Goal: Task Accomplishment & Management: Manage account settings

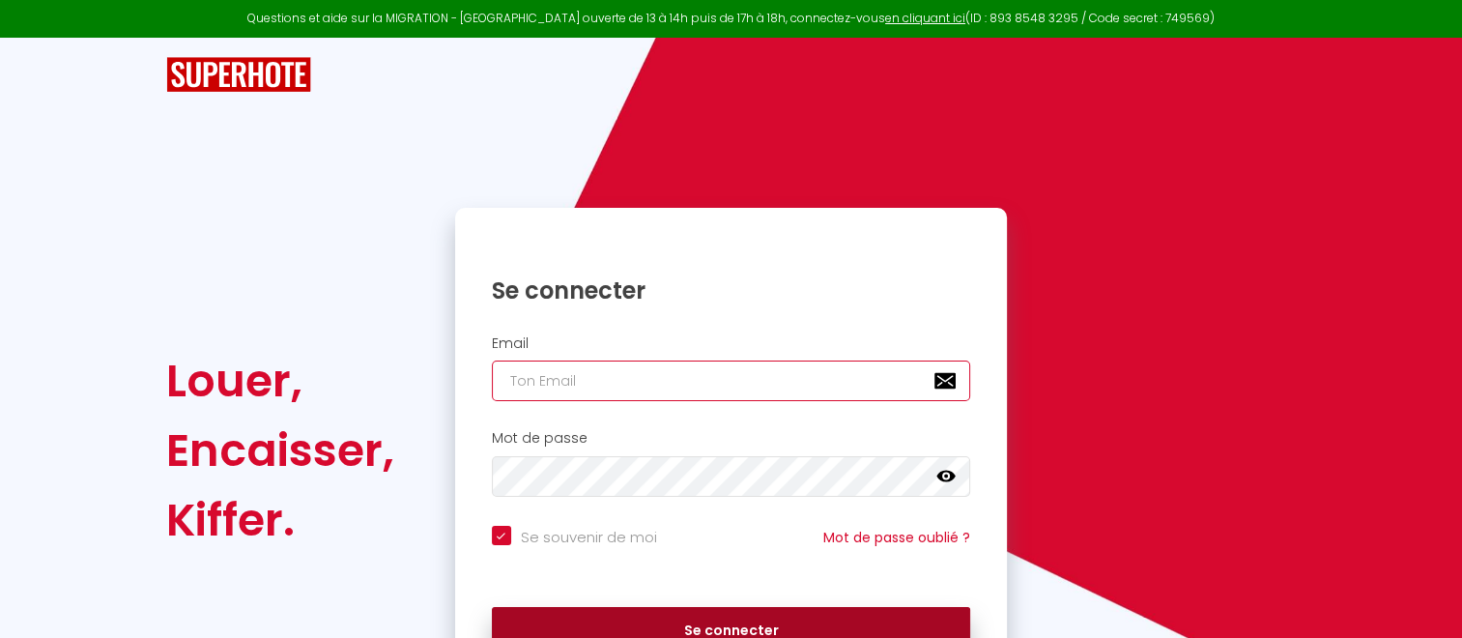
type input "[EMAIL_ADDRESS][DOMAIN_NAME]"
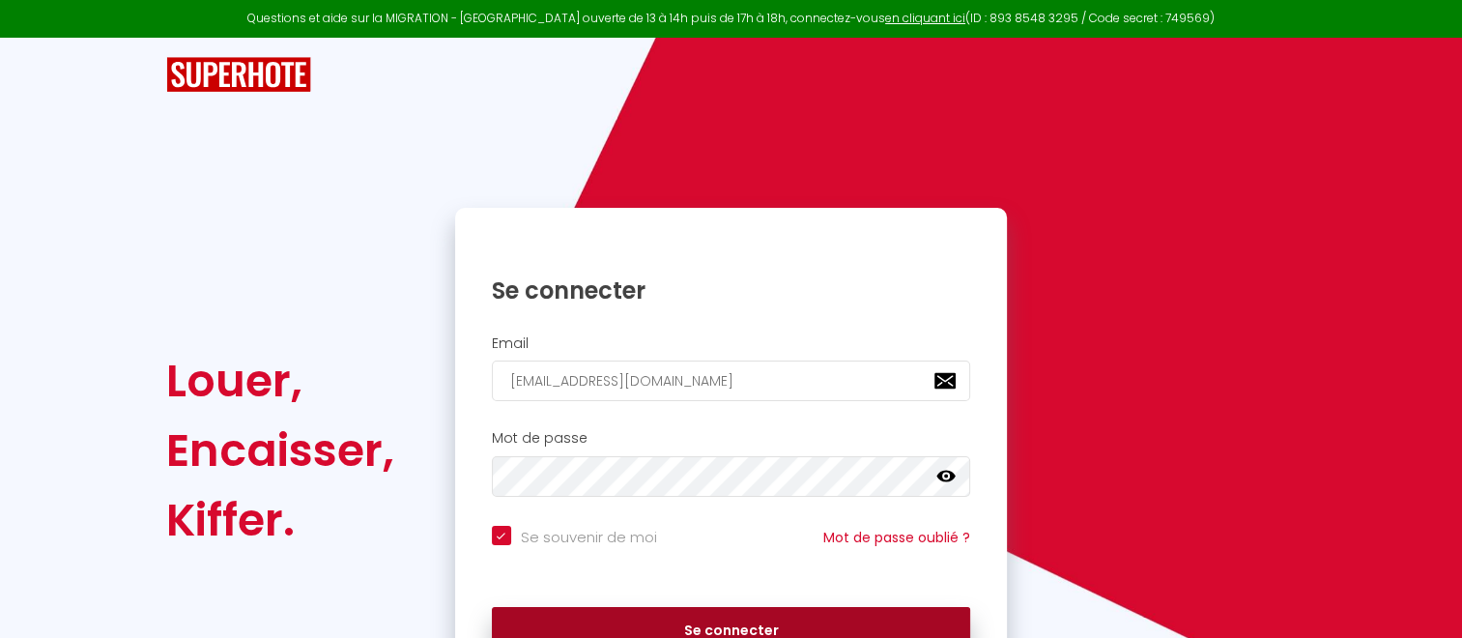
click at [711, 620] on button "Se connecter" at bounding box center [731, 631] width 479 height 48
checkbox input "true"
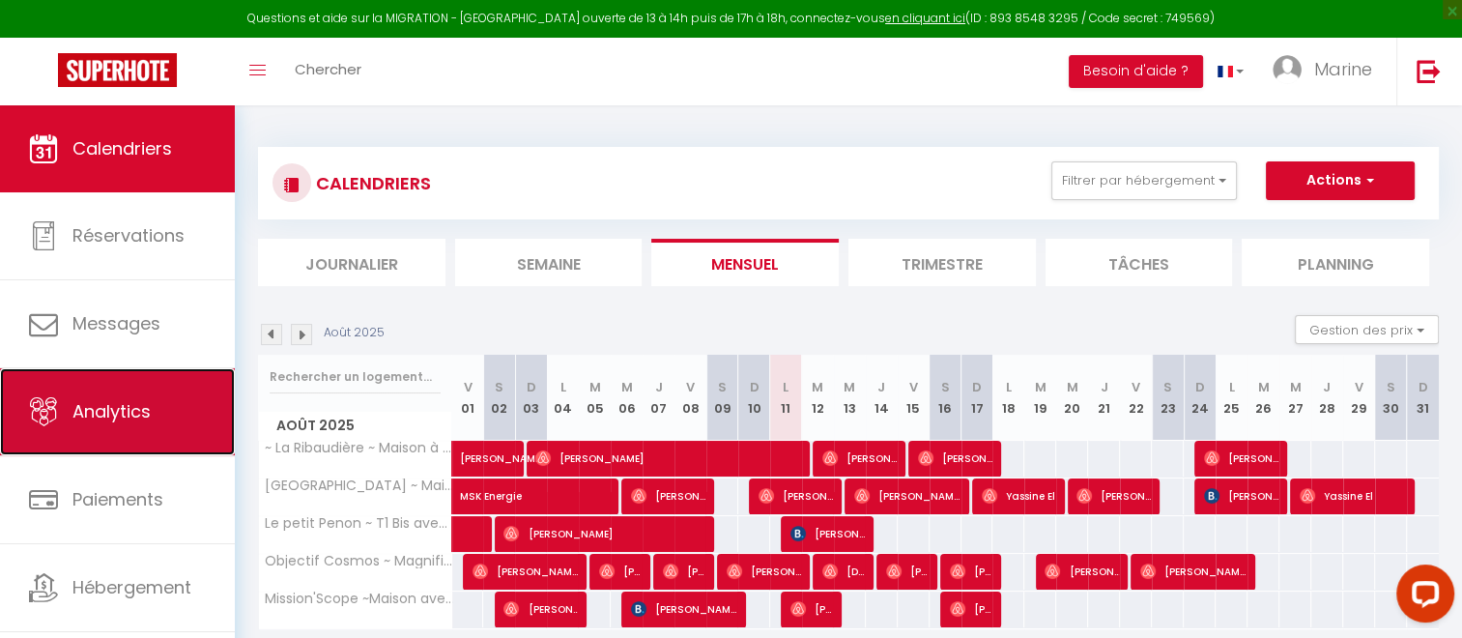
click at [138, 408] on span "Analytics" at bounding box center [111, 411] width 78 height 24
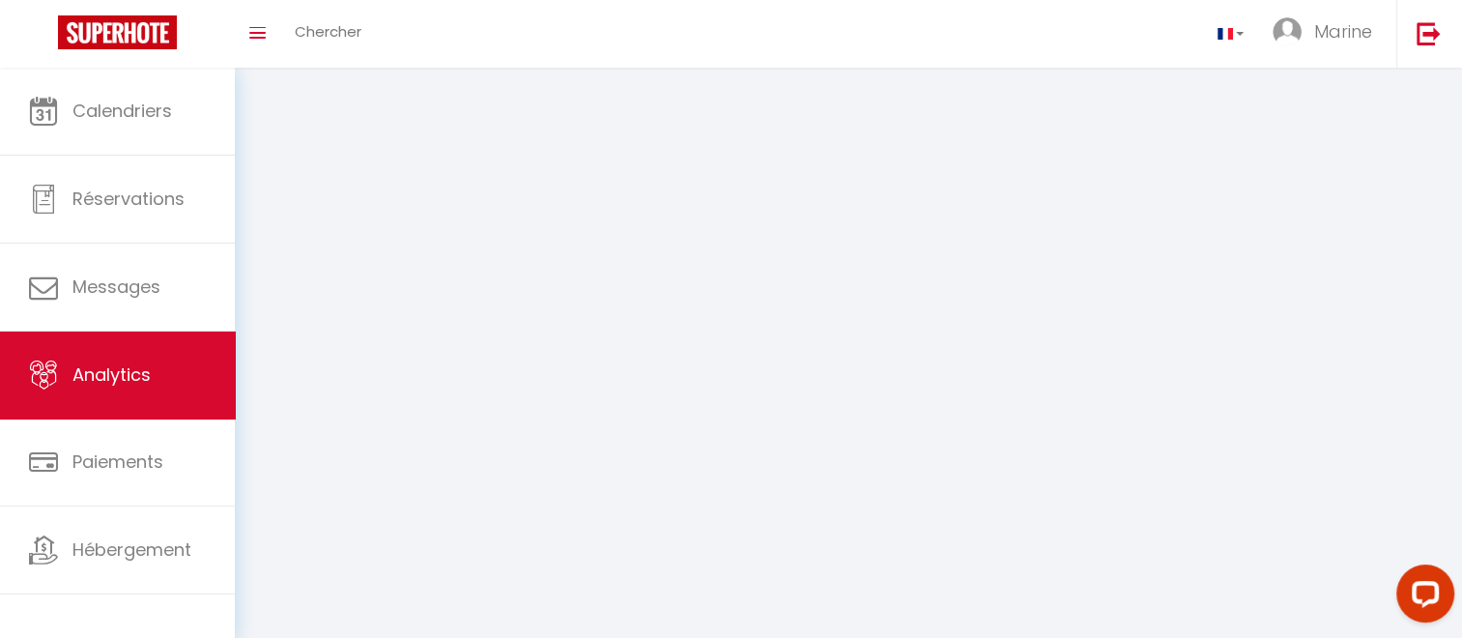
select select "2025"
select select "8"
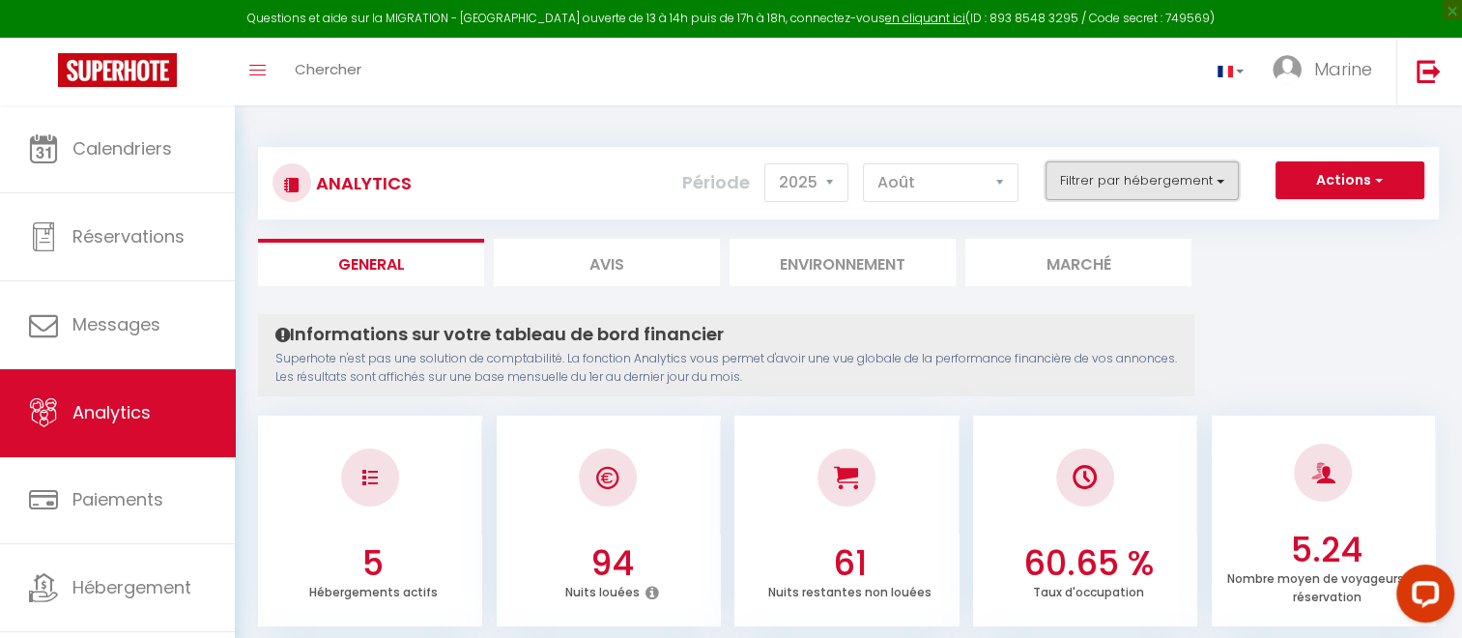
click at [1220, 178] on button "Filtrer par hébergement" at bounding box center [1141, 180] width 193 height 39
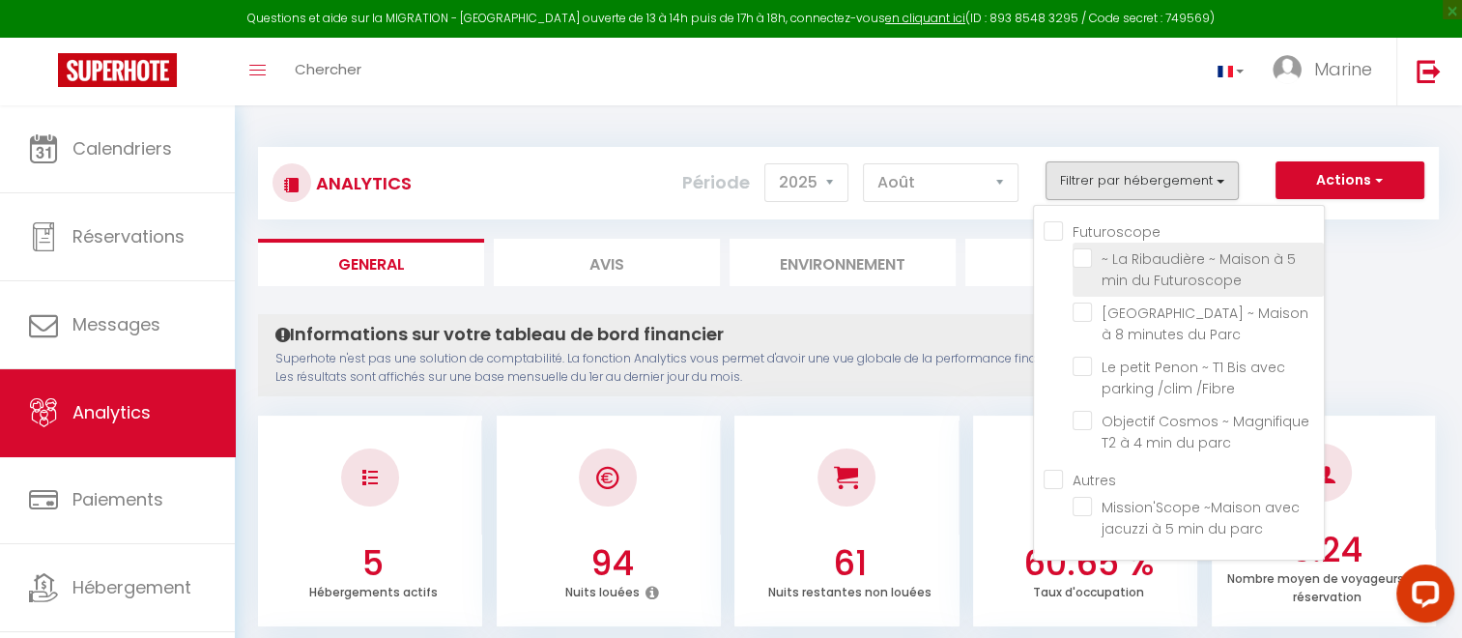
click at [1086, 255] on Futuroscope "checkbox" at bounding box center [1197, 257] width 251 height 19
checkbox Futuroscope "true"
checkbox Parc "false"
checkbox \/Fibre "false"
checkbox parc "false"
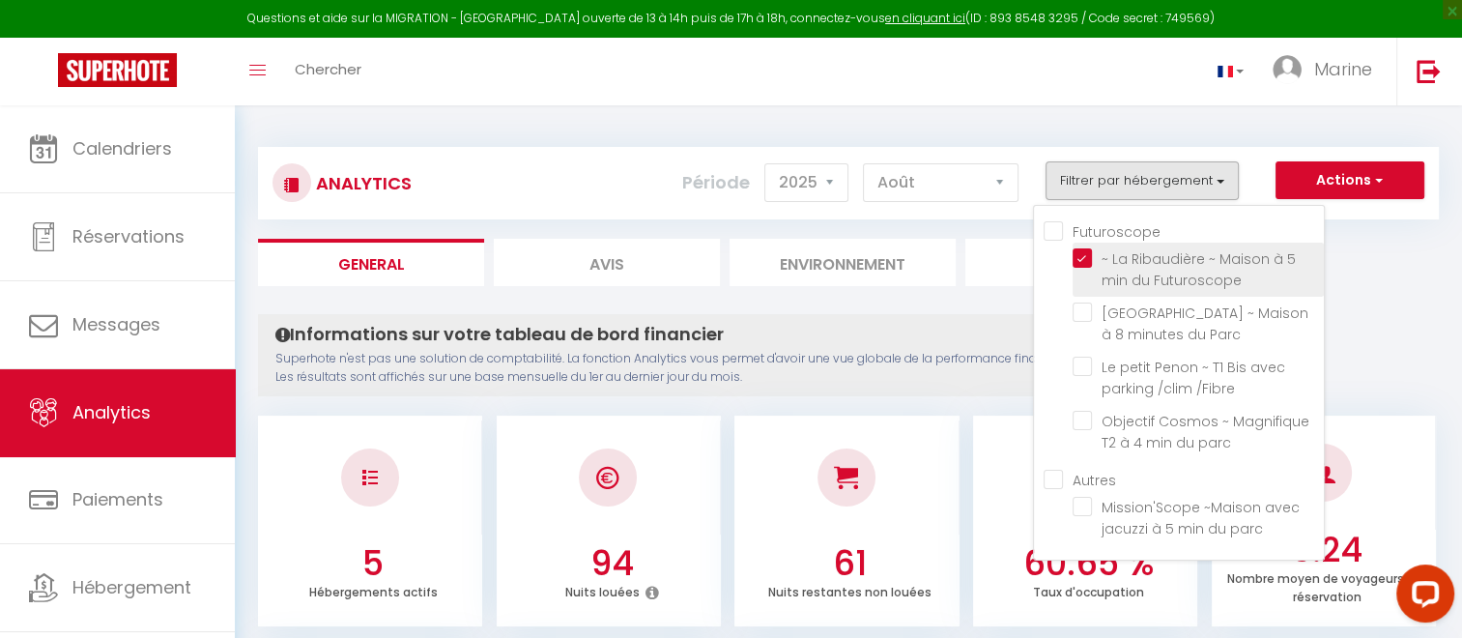
checkbox parc "false"
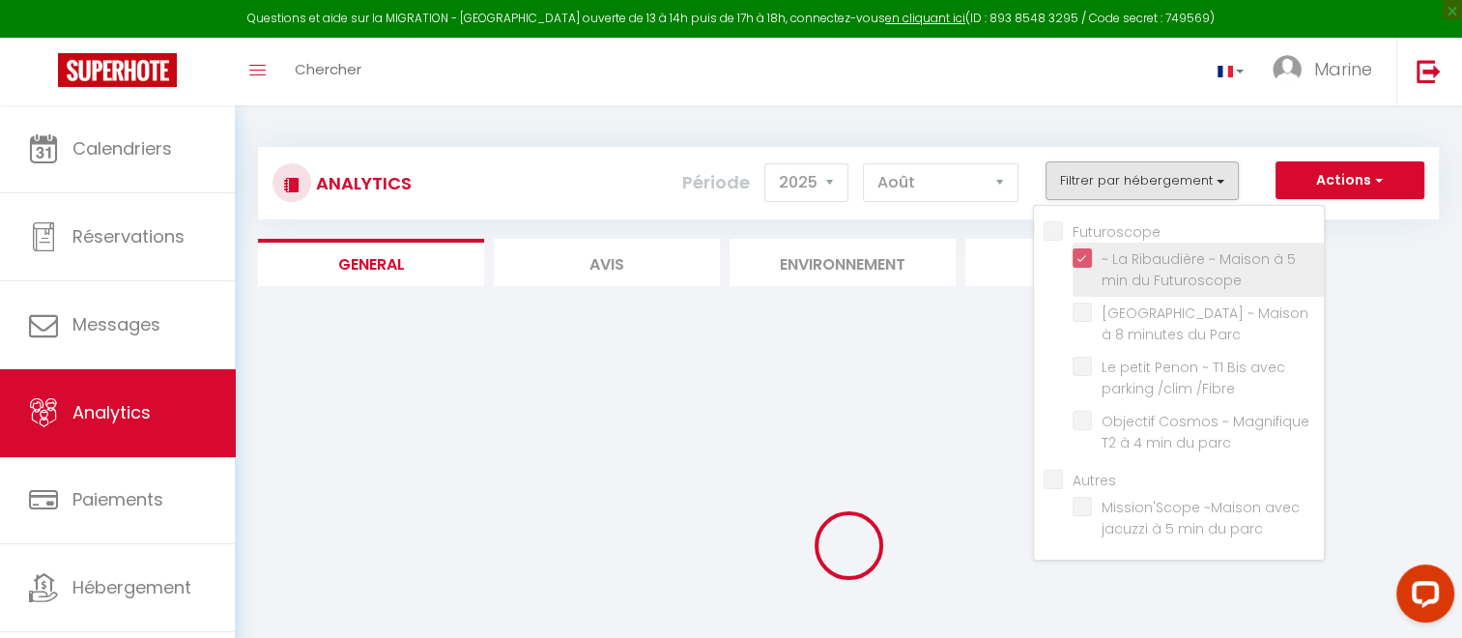
checkbox Parc "false"
checkbox \/Fibre "false"
checkbox parc "false"
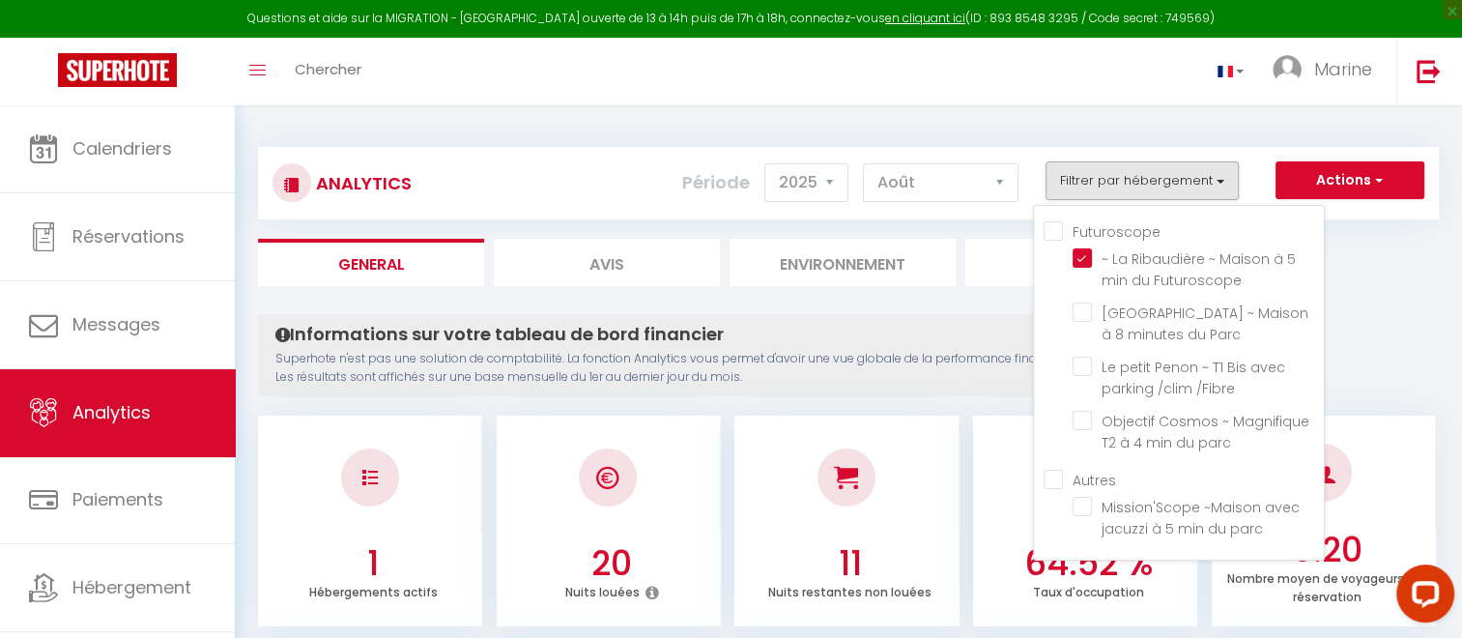
click at [969, 335] on h4 "Informations sur votre tableau de bord financier" at bounding box center [725, 334] width 901 height 21
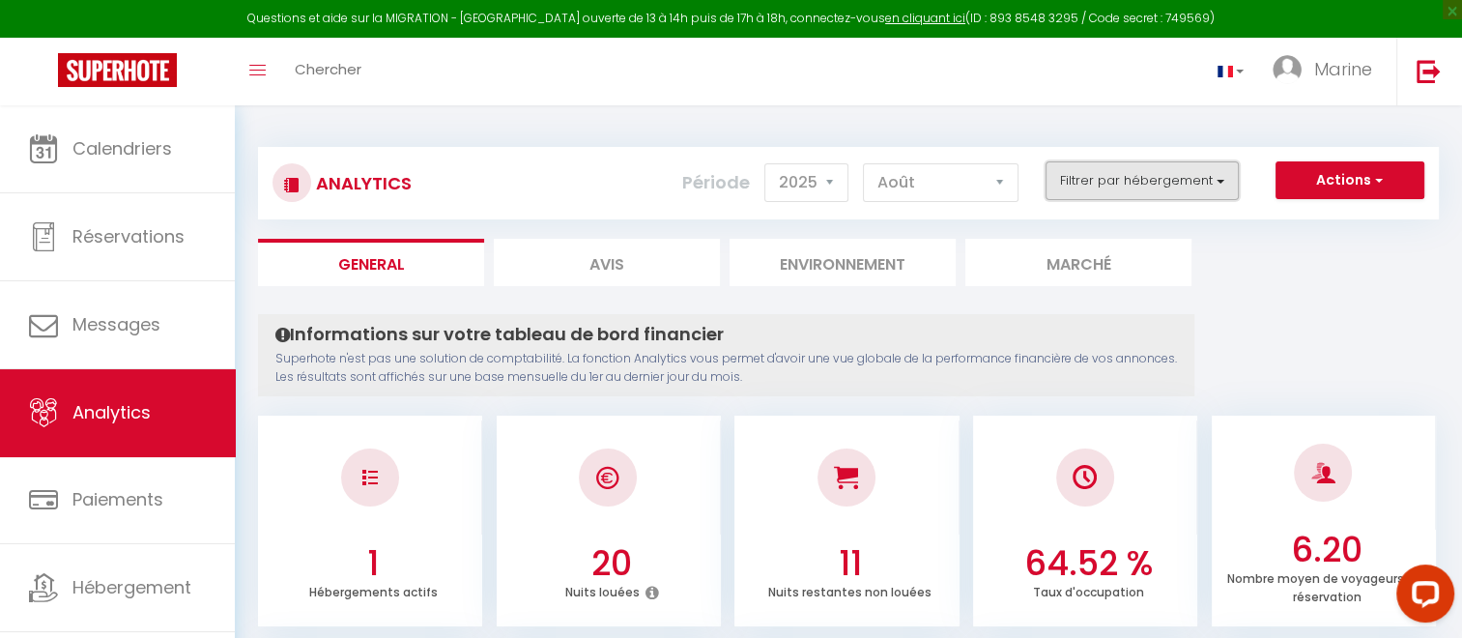
click at [1216, 176] on button "Filtrer par hébergement" at bounding box center [1141, 180] width 193 height 39
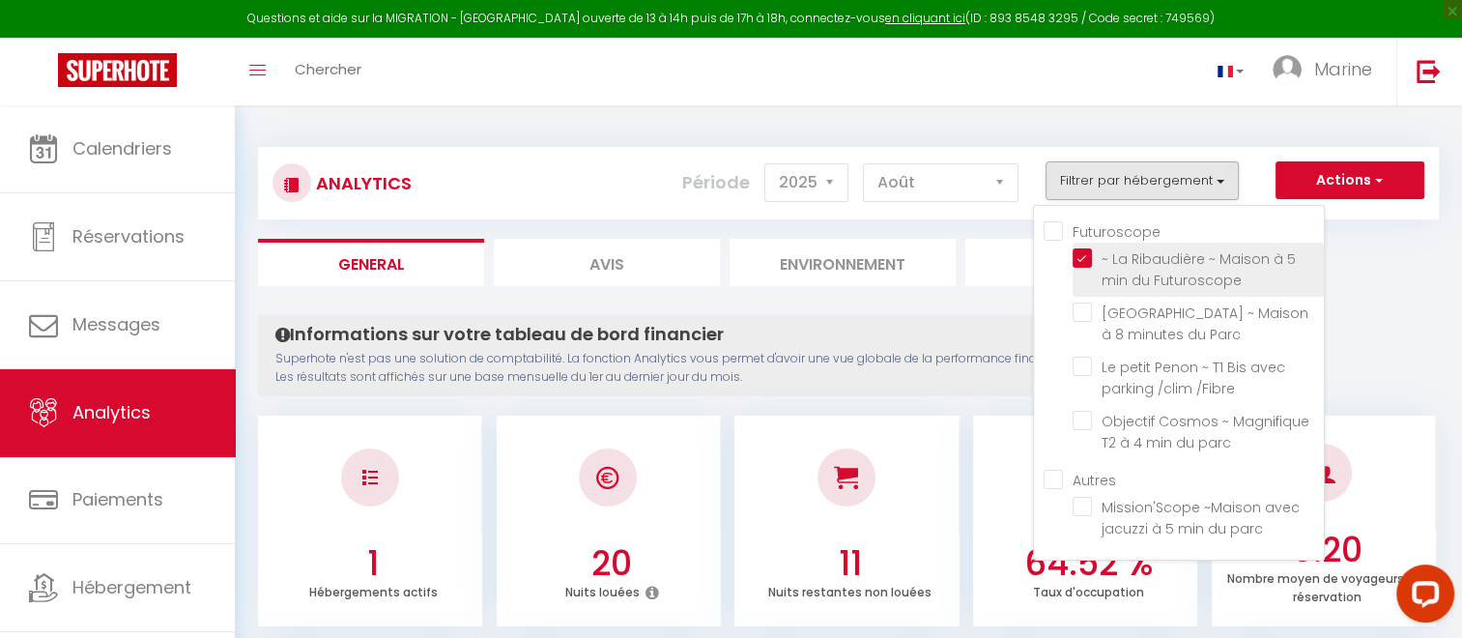
click at [1086, 253] on Futuroscope "checkbox" at bounding box center [1197, 257] width 251 height 19
checkbox Futuroscope "false"
checkbox Parc "false"
checkbox \/Fibre "false"
checkbox parc "false"
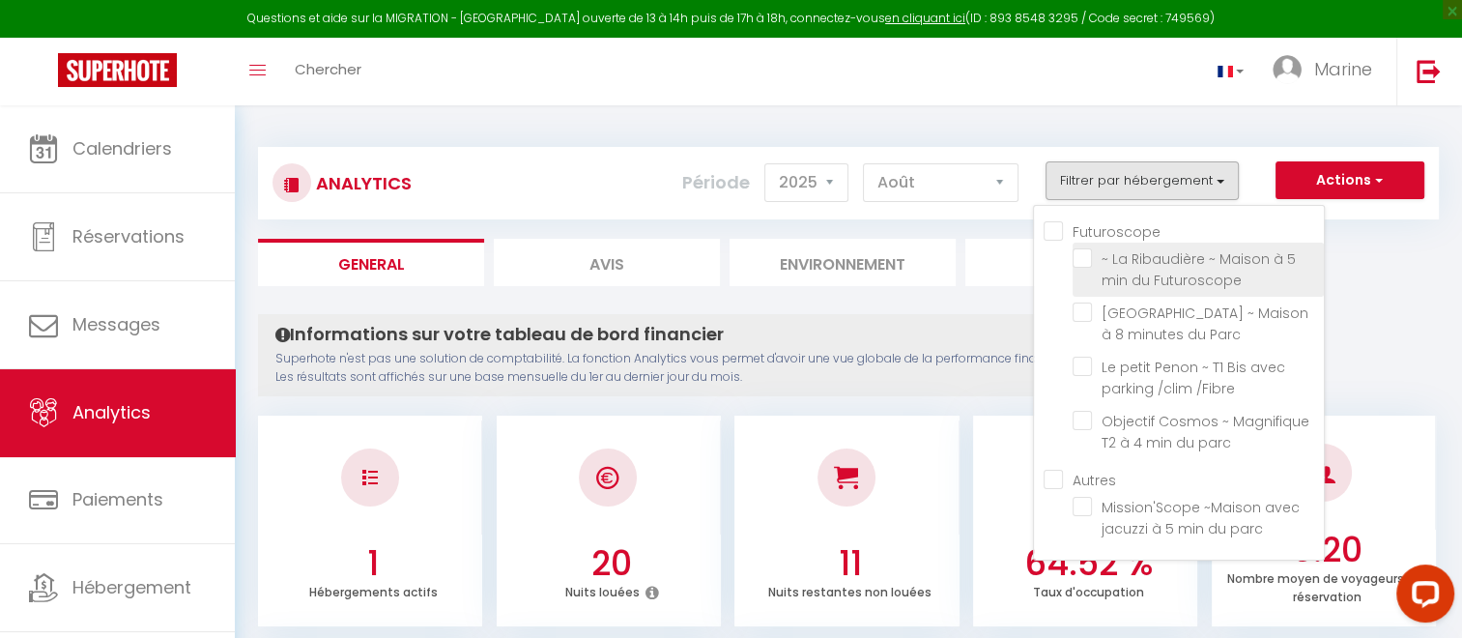
checkbox parc "false"
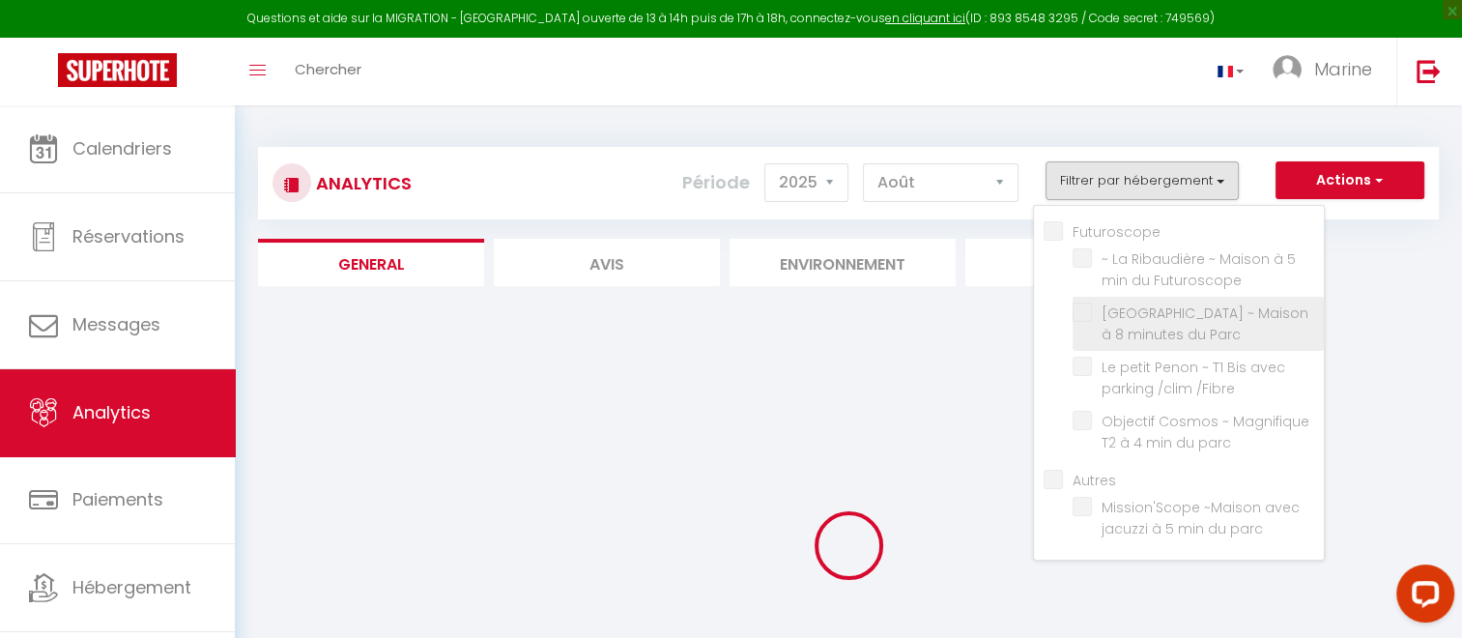
checkbox Parc "false"
checkbox \/Fibre "false"
checkbox parc "false"
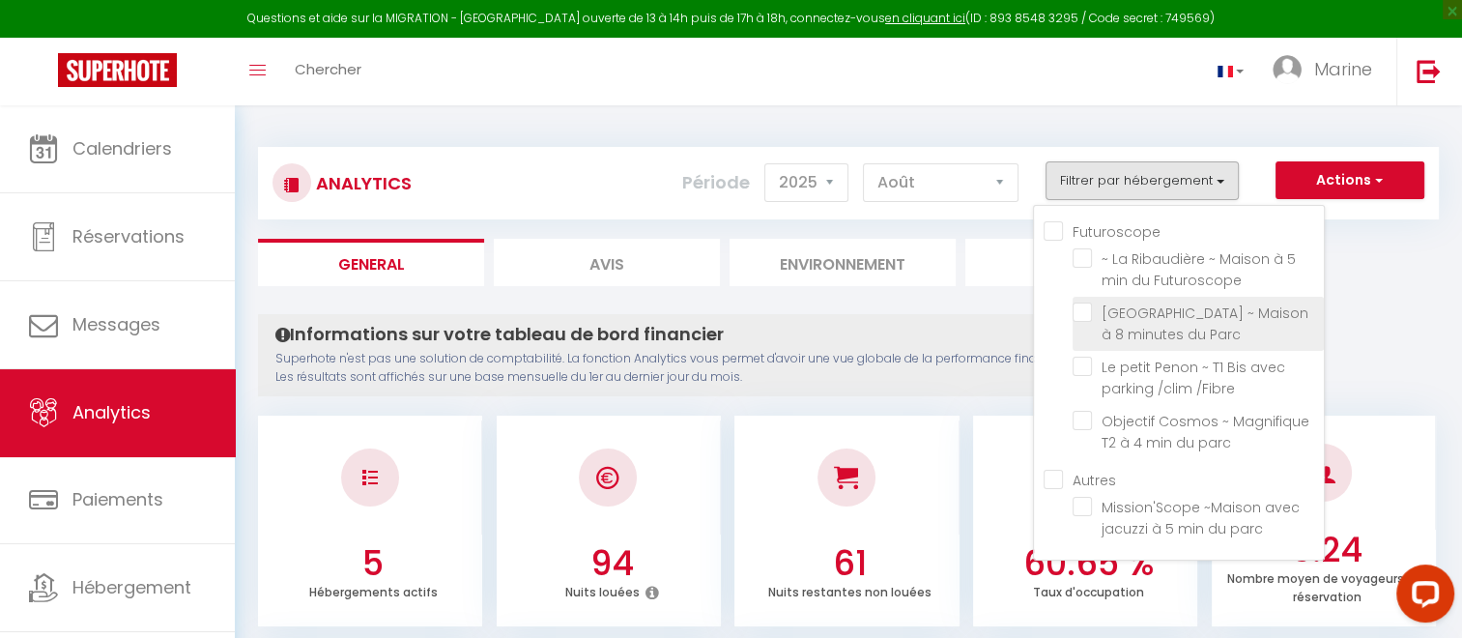
click at [1083, 316] on Parc "checkbox" at bounding box center [1197, 311] width 251 height 19
checkbox Parc "true"
checkbox \/Fibre "false"
checkbox parc "false"
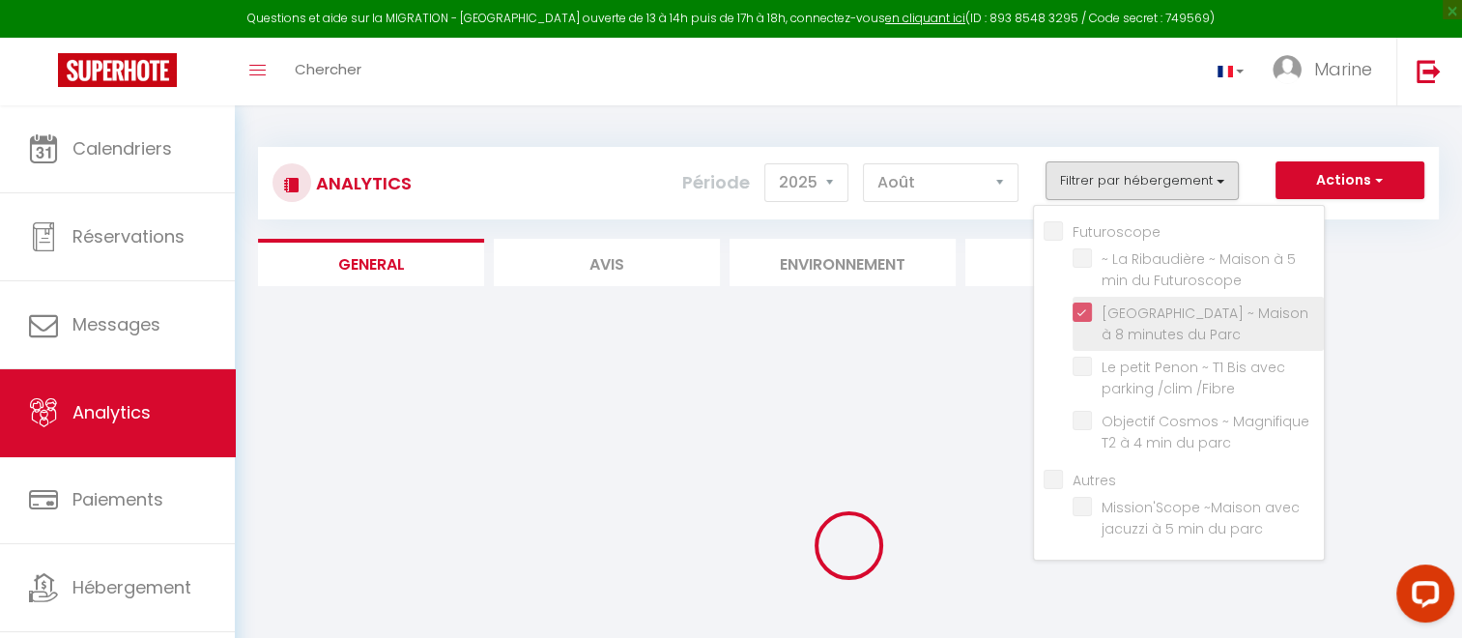
checkbox \/Fibre "false"
checkbox parc "false"
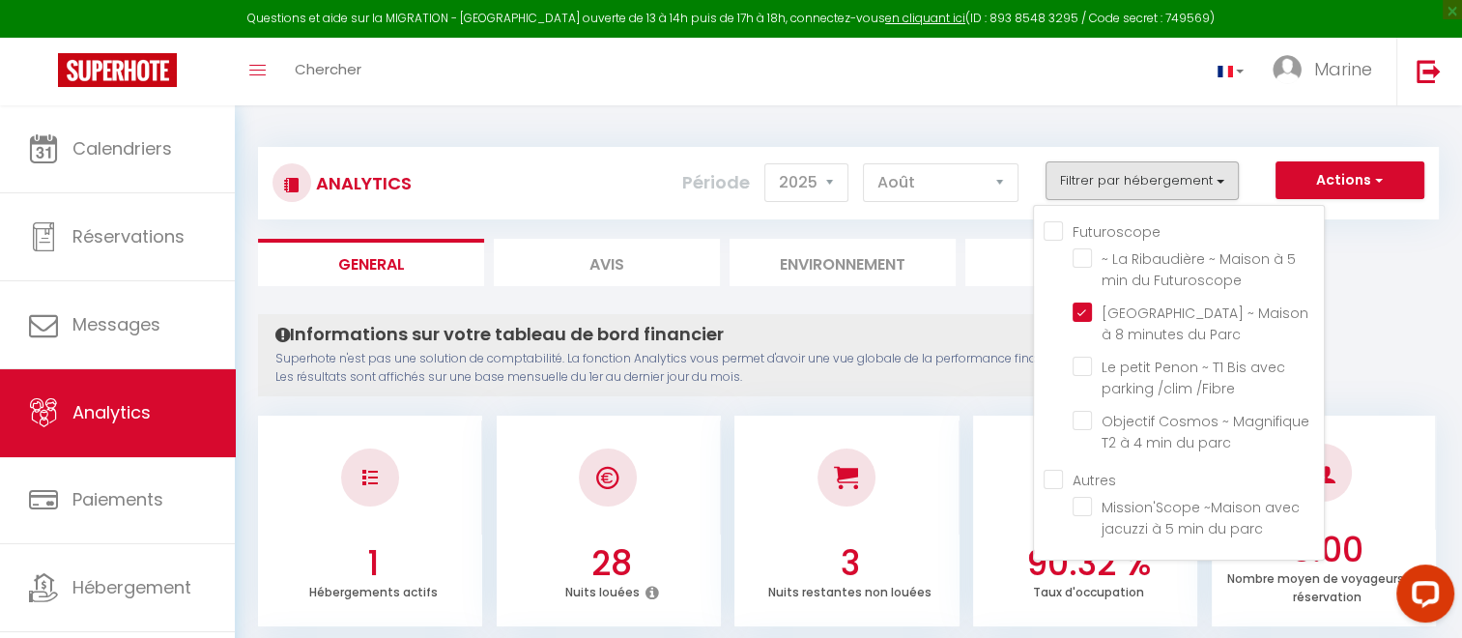
click at [966, 317] on div "Informations sur votre tableau de bord financier Superhote n'est pas une soluti…" at bounding box center [726, 355] width 936 height 82
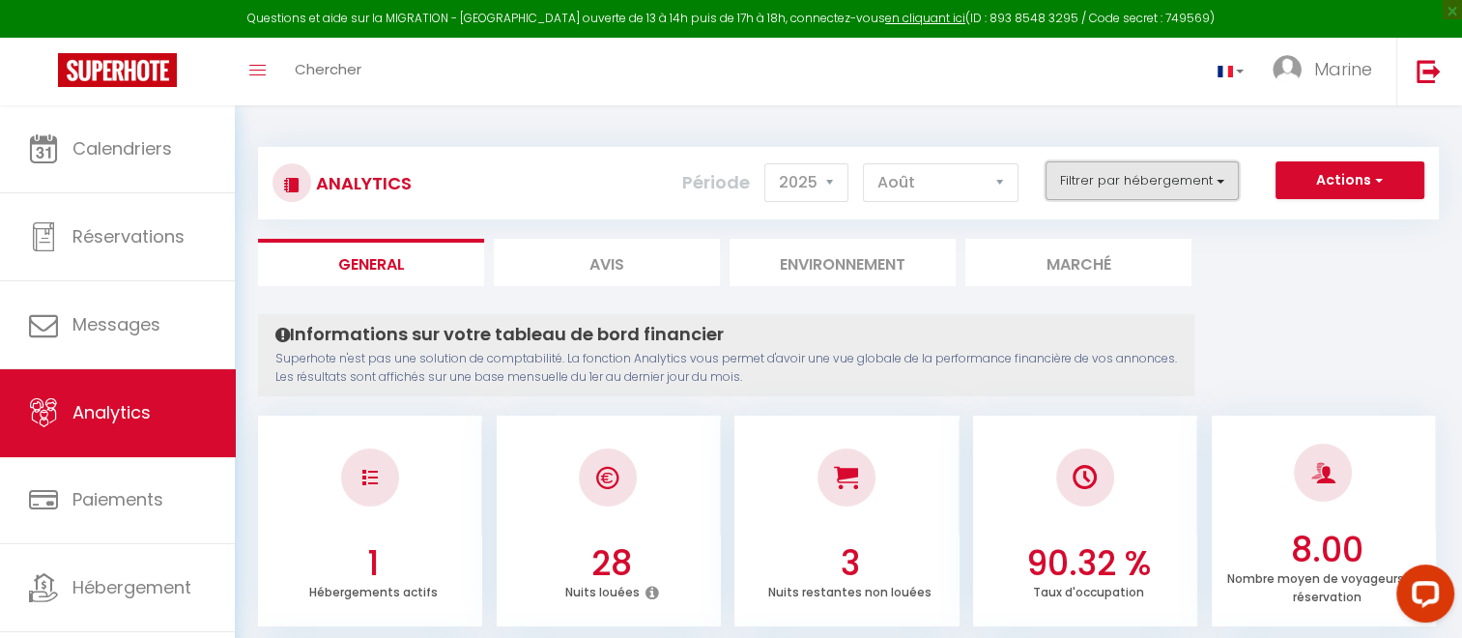
click at [1220, 179] on button "Filtrer par hébergement" at bounding box center [1141, 180] width 193 height 39
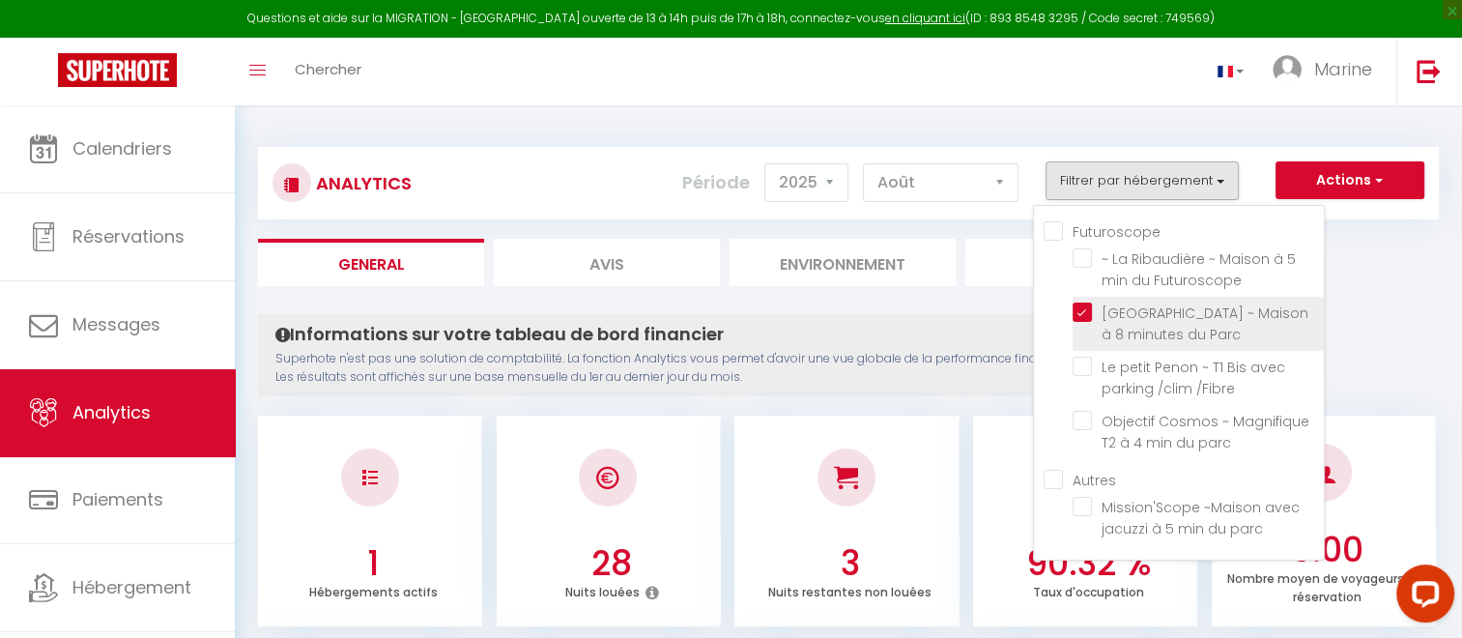
click at [1088, 312] on Parc "checkbox" at bounding box center [1197, 311] width 251 height 19
checkbox Parc "false"
checkbox \/Fibre "false"
checkbox parc "false"
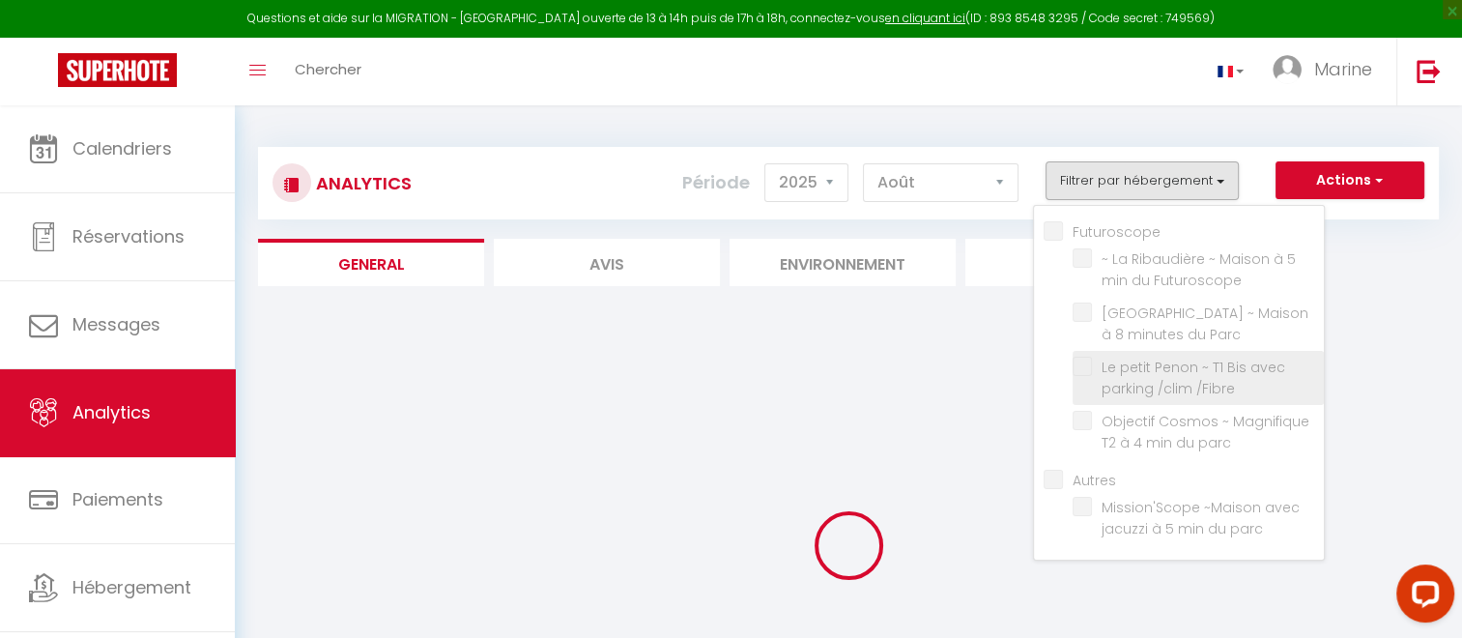
checkbox \/Fibre "false"
checkbox parc "false"
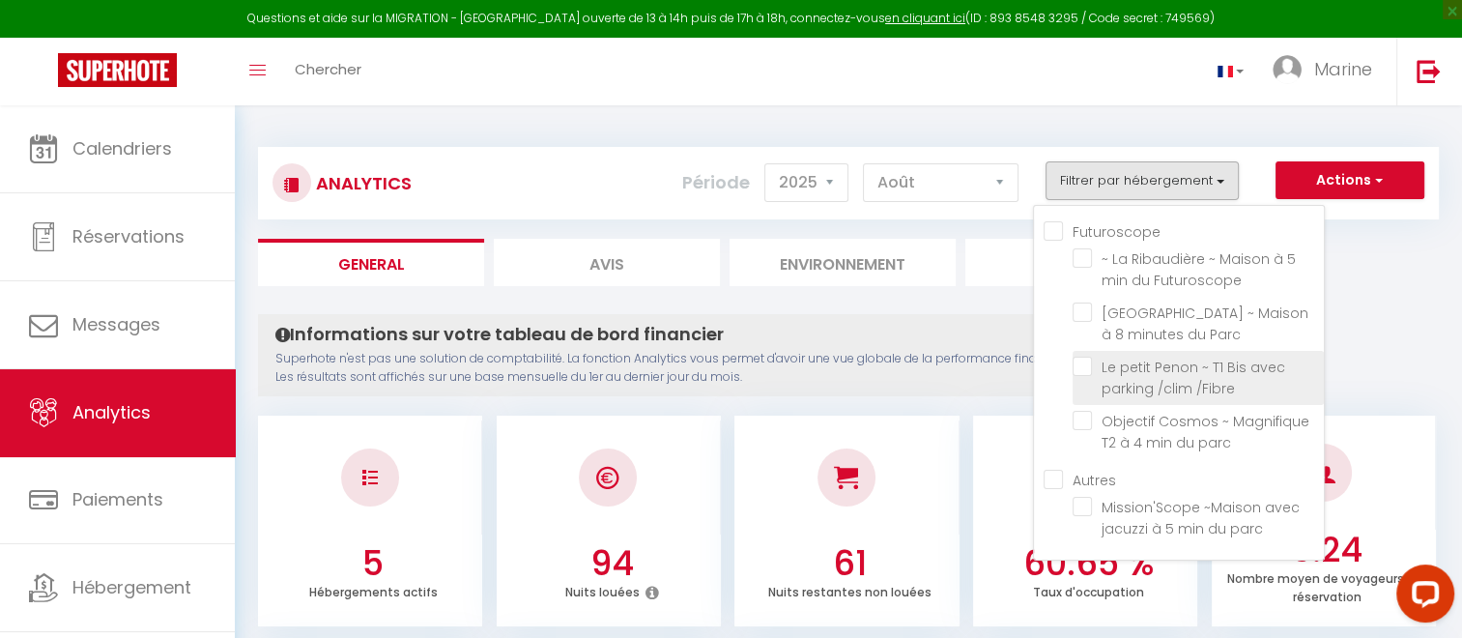
click at [1086, 370] on \/Fibre "checkbox" at bounding box center [1197, 365] width 251 height 19
checkbox \/Fibre "true"
checkbox parc "false"
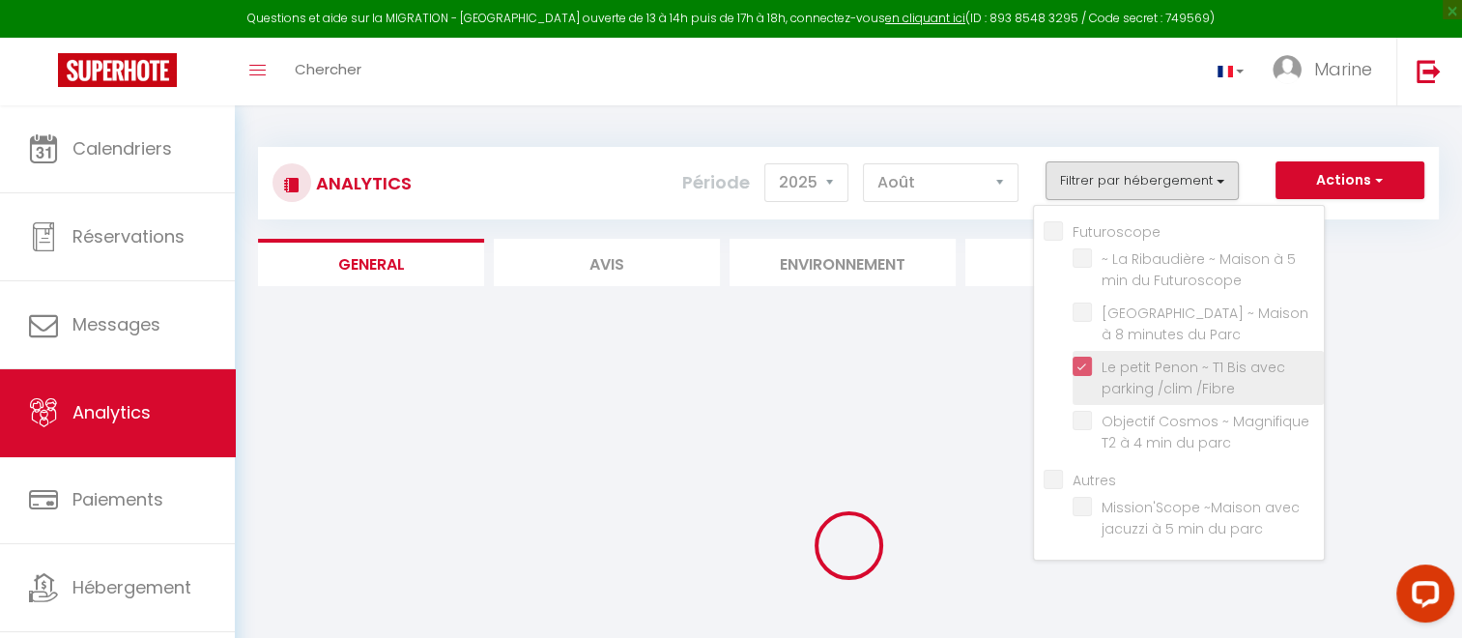
checkbox parc "false"
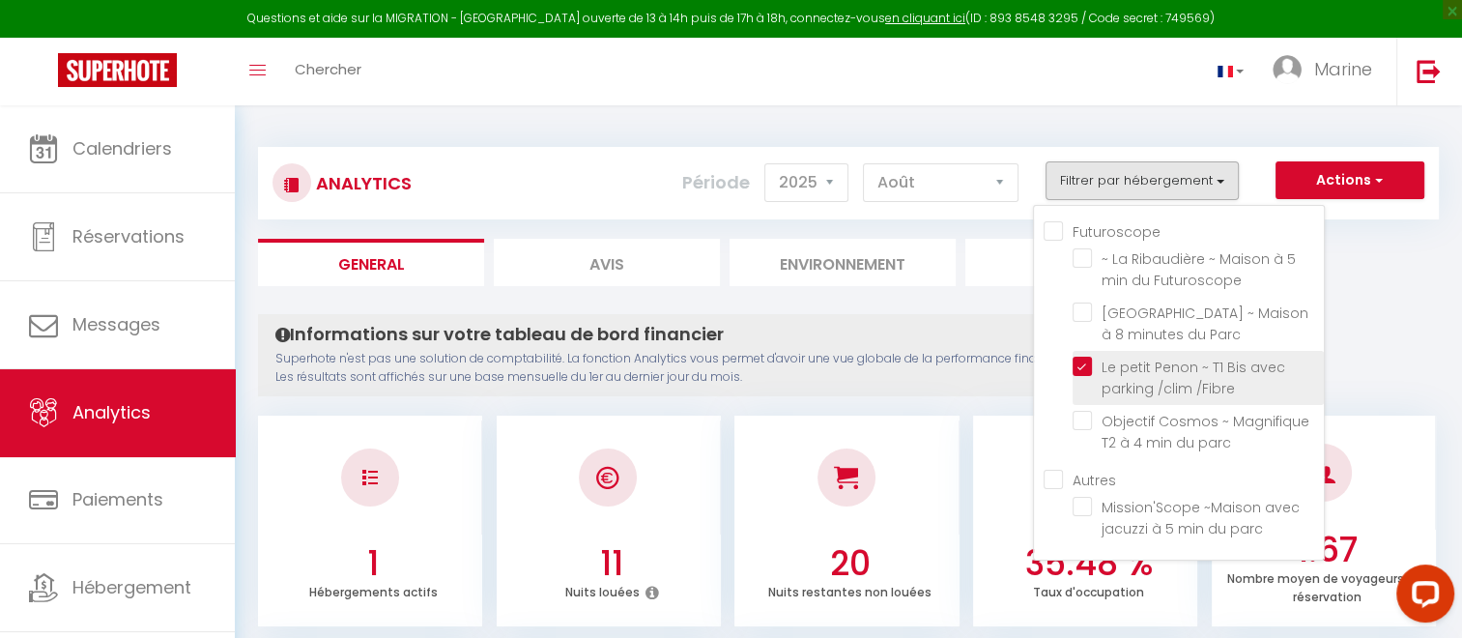
click at [1082, 355] on li "Le petit Penon ~ T1 Bis avec parking /clim /Fibre" at bounding box center [1197, 378] width 251 height 54
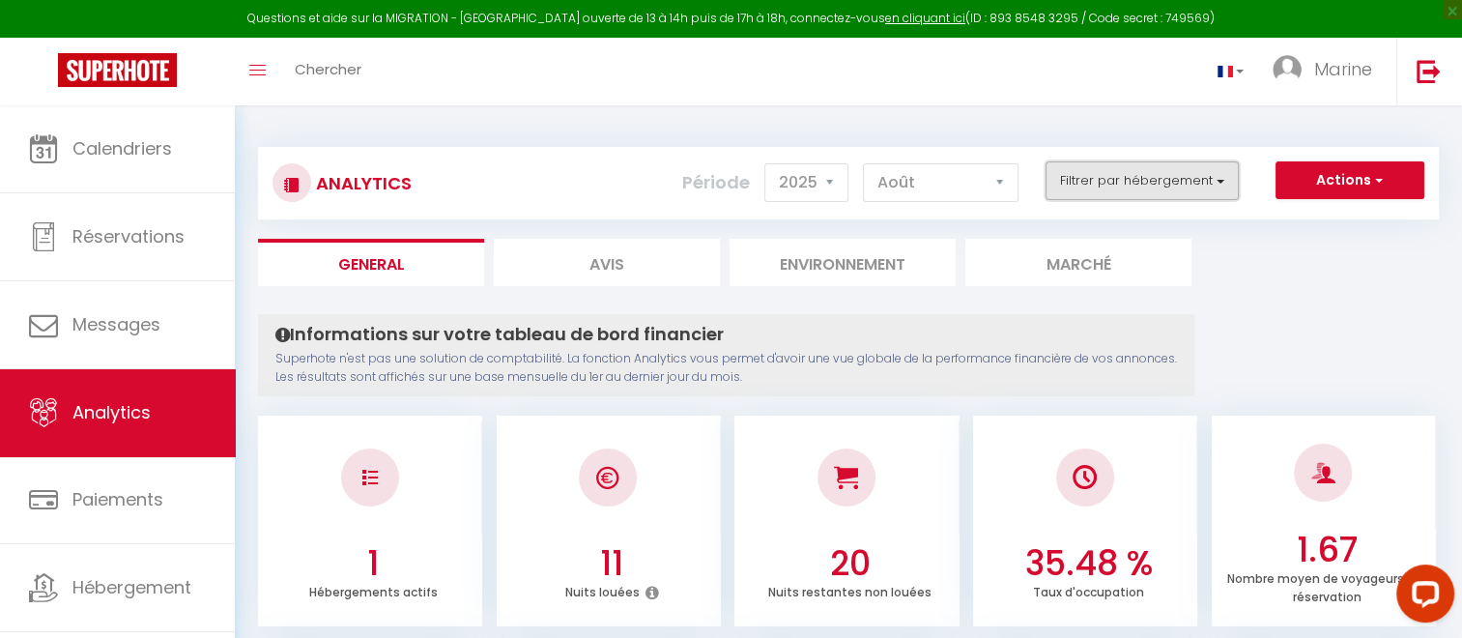
click at [1221, 175] on button "Filtrer par hébergement" at bounding box center [1141, 180] width 193 height 39
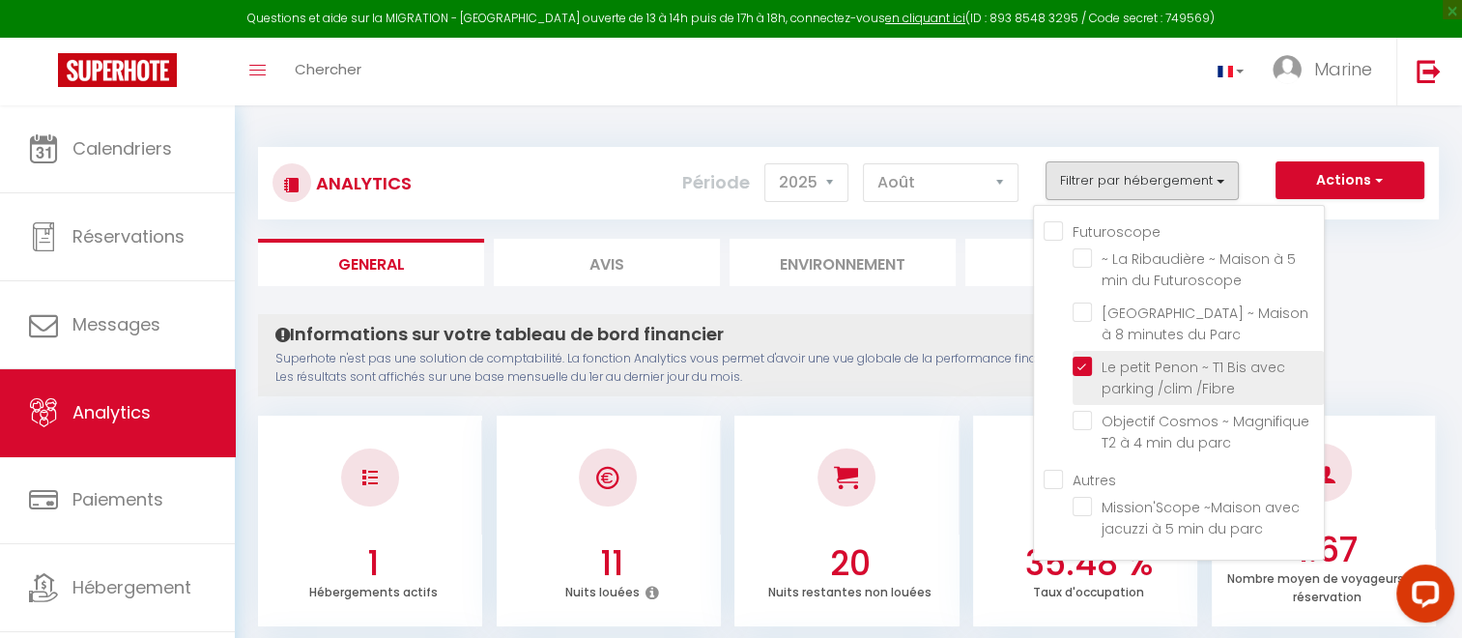
click at [1087, 369] on \/Fibre "checkbox" at bounding box center [1197, 365] width 251 height 19
checkbox \/Fibre "false"
checkbox parc "false"
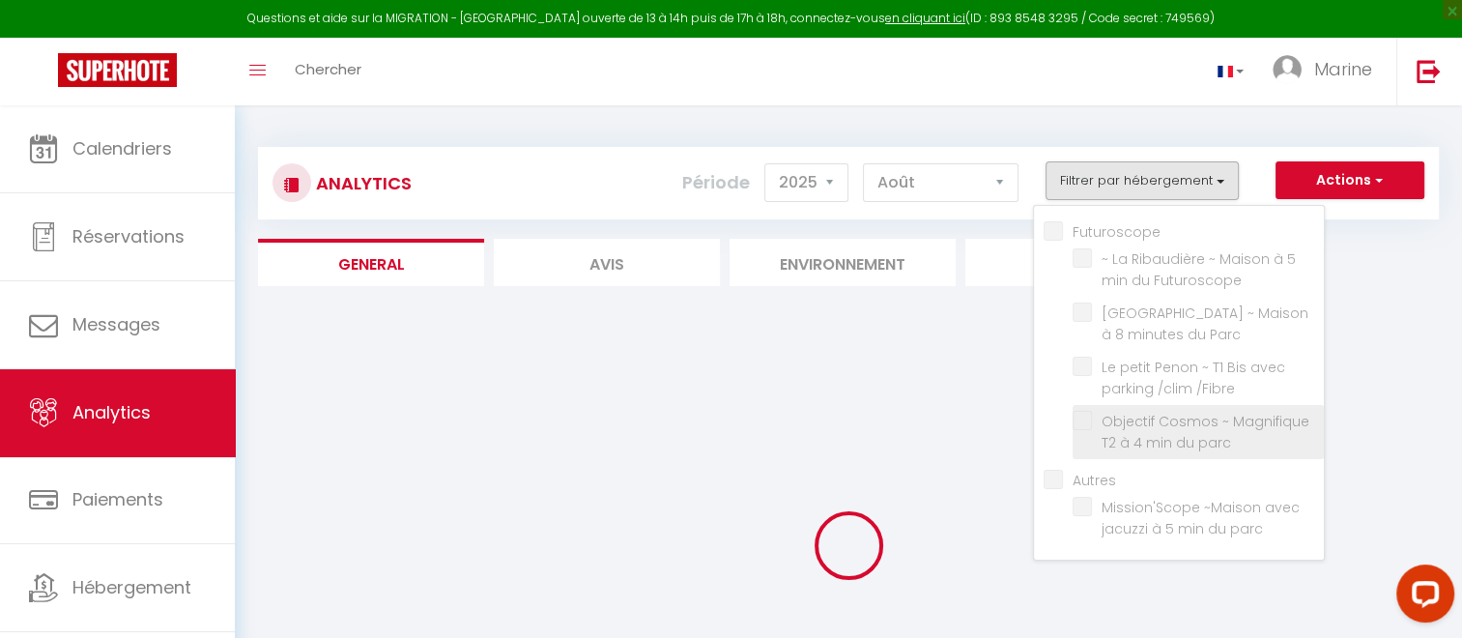
checkbox parc "false"
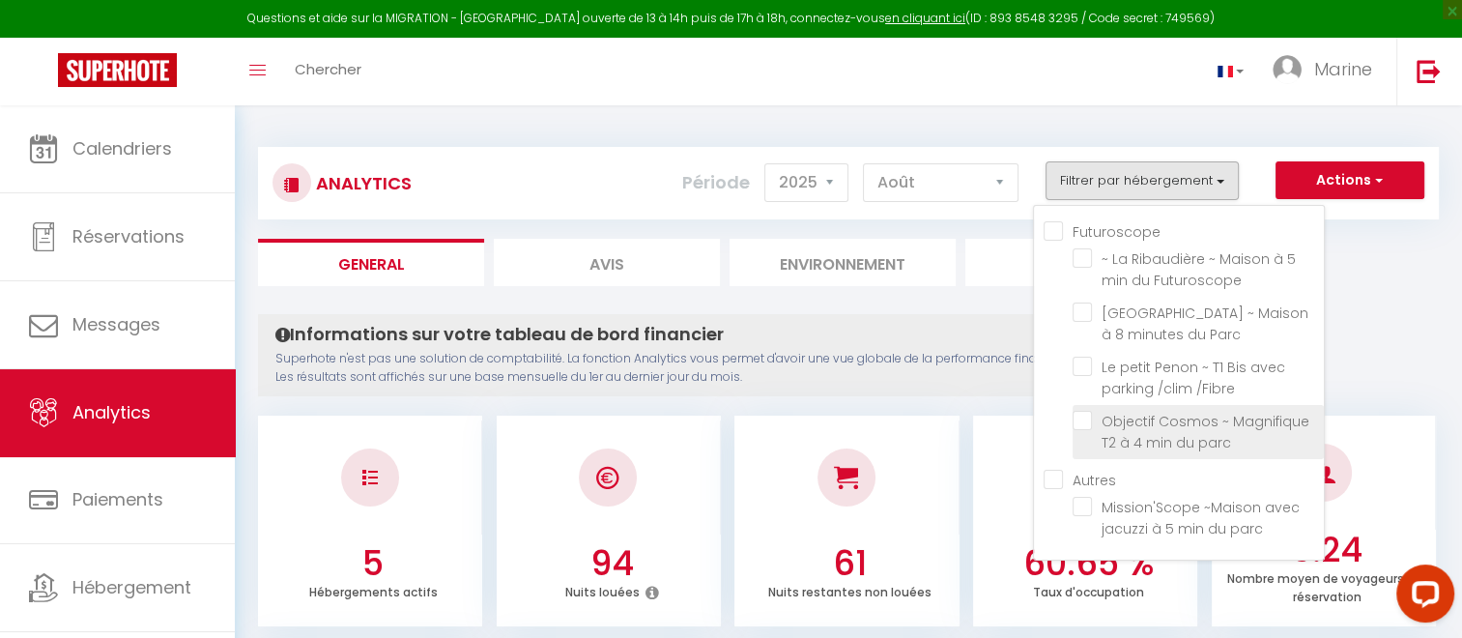
click at [1086, 422] on parc "checkbox" at bounding box center [1197, 420] width 251 height 19
checkbox parc "true"
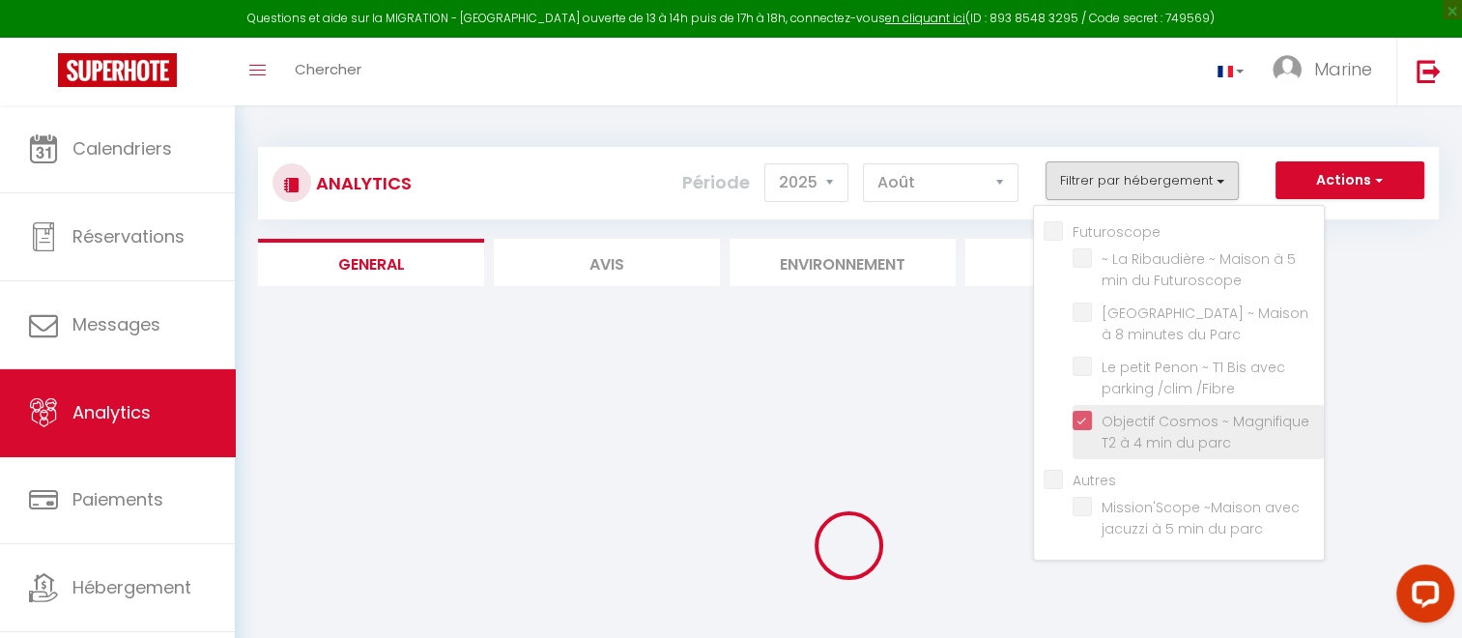
checkbox parc "false"
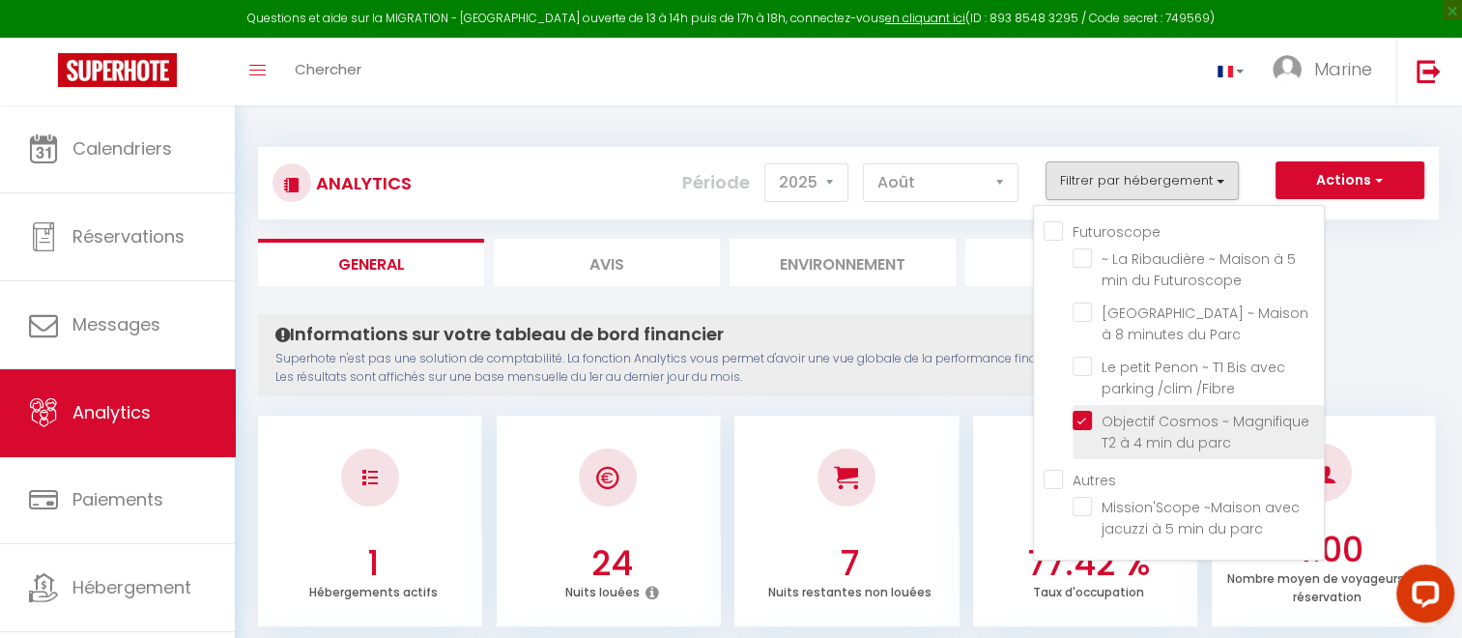
click at [1086, 422] on parc "checkbox" at bounding box center [1197, 420] width 251 height 19
checkbox parc "false"
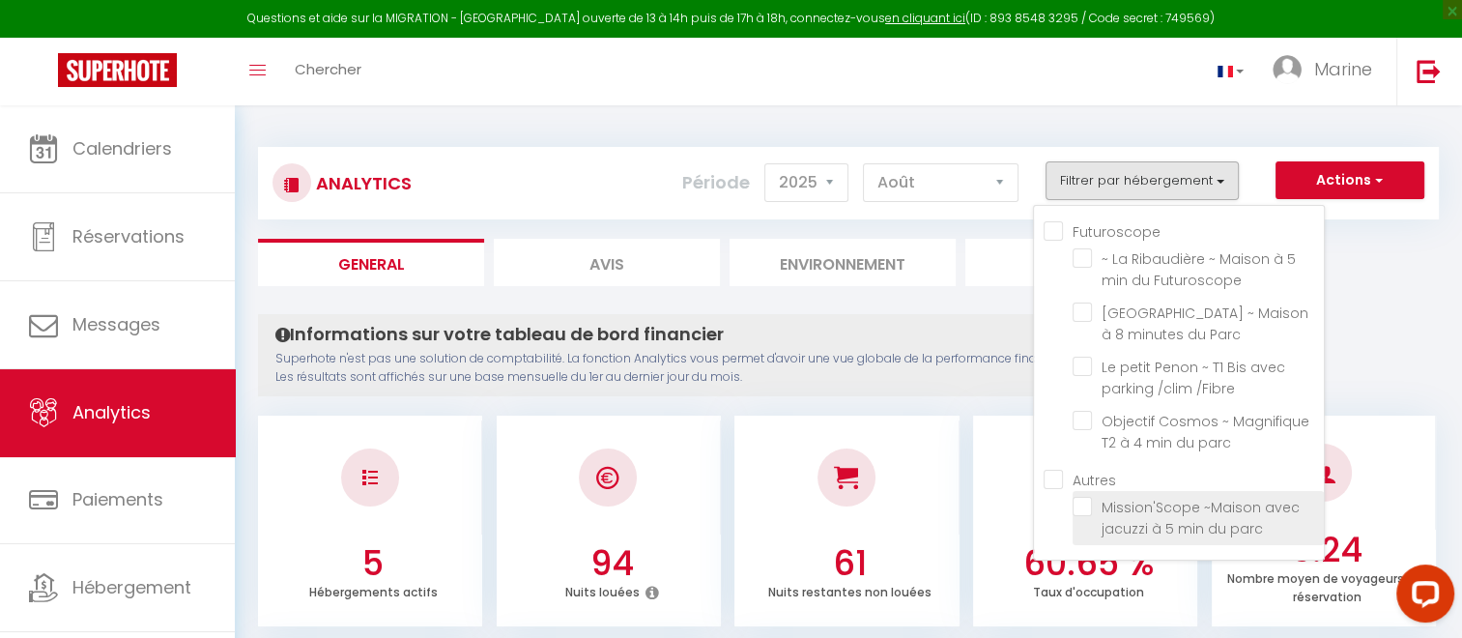
click at [1083, 504] on parc "checkbox" at bounding box center [1197, 506] width 251 height 19
checkbox parc "true"
checkbox input "true"
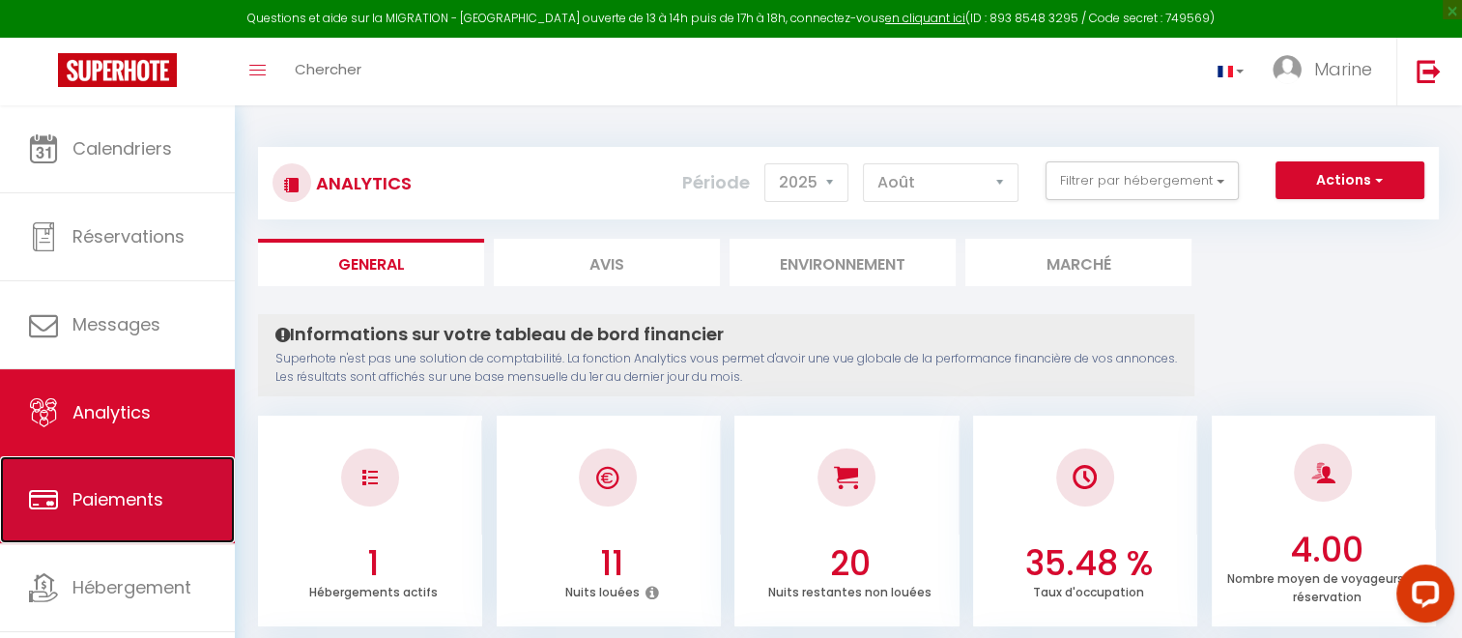
click at [105, 491] on span "Paiements" at bounding box center [117, 499] width 91 height 24
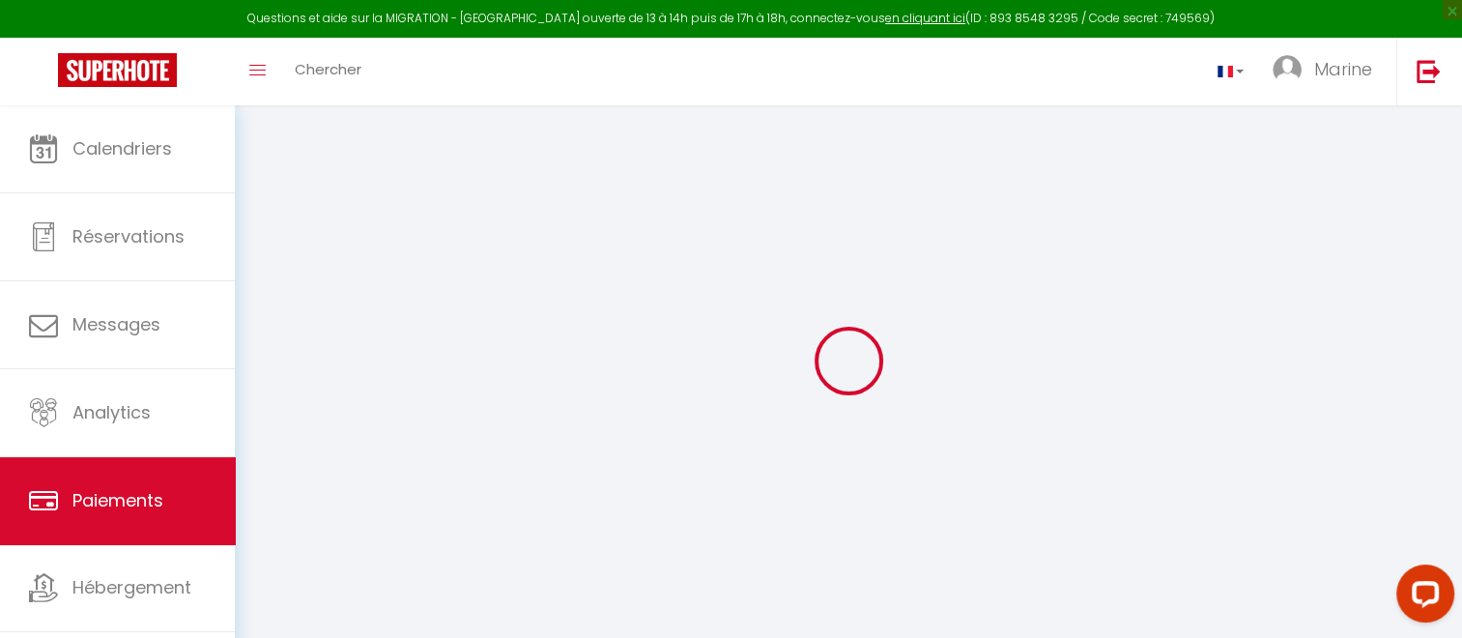
select select "2"
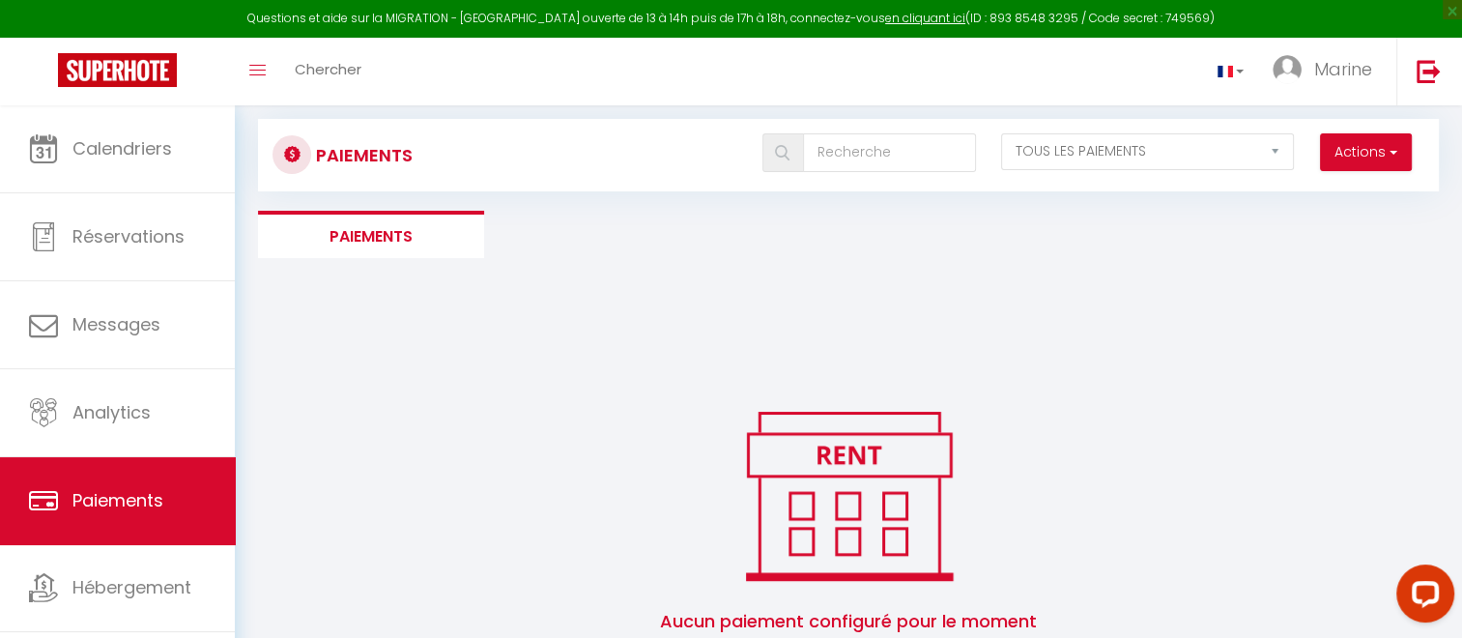
scroll to position [27, 0]
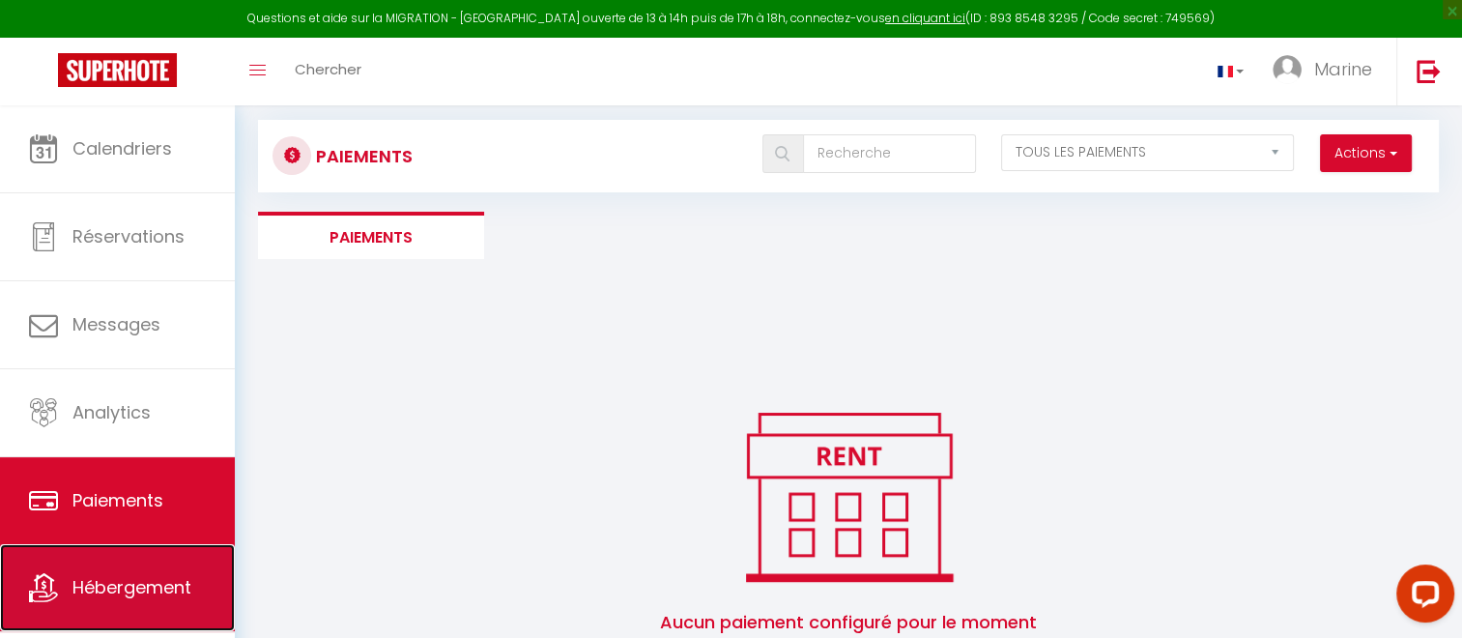
click at [110, 587] on span "Hébergement" at bounding box center [131, 587] width 119 height 24
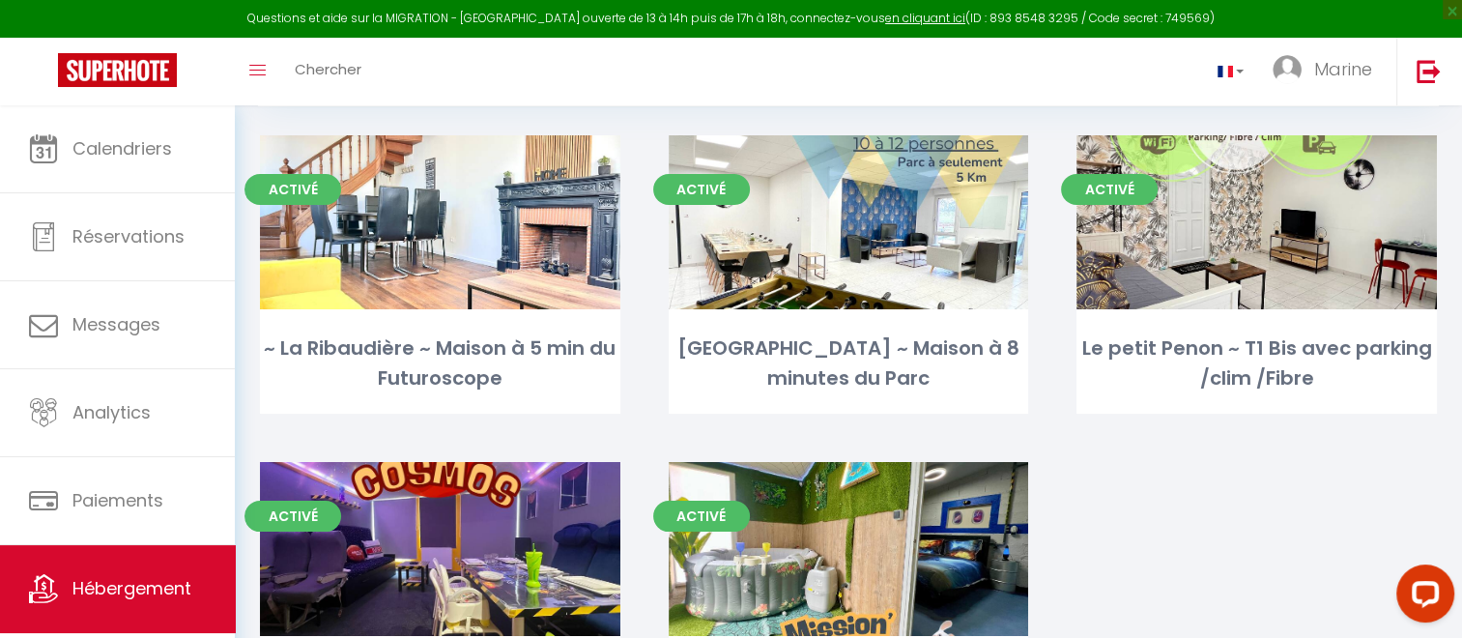
scroll to position [286, 0]
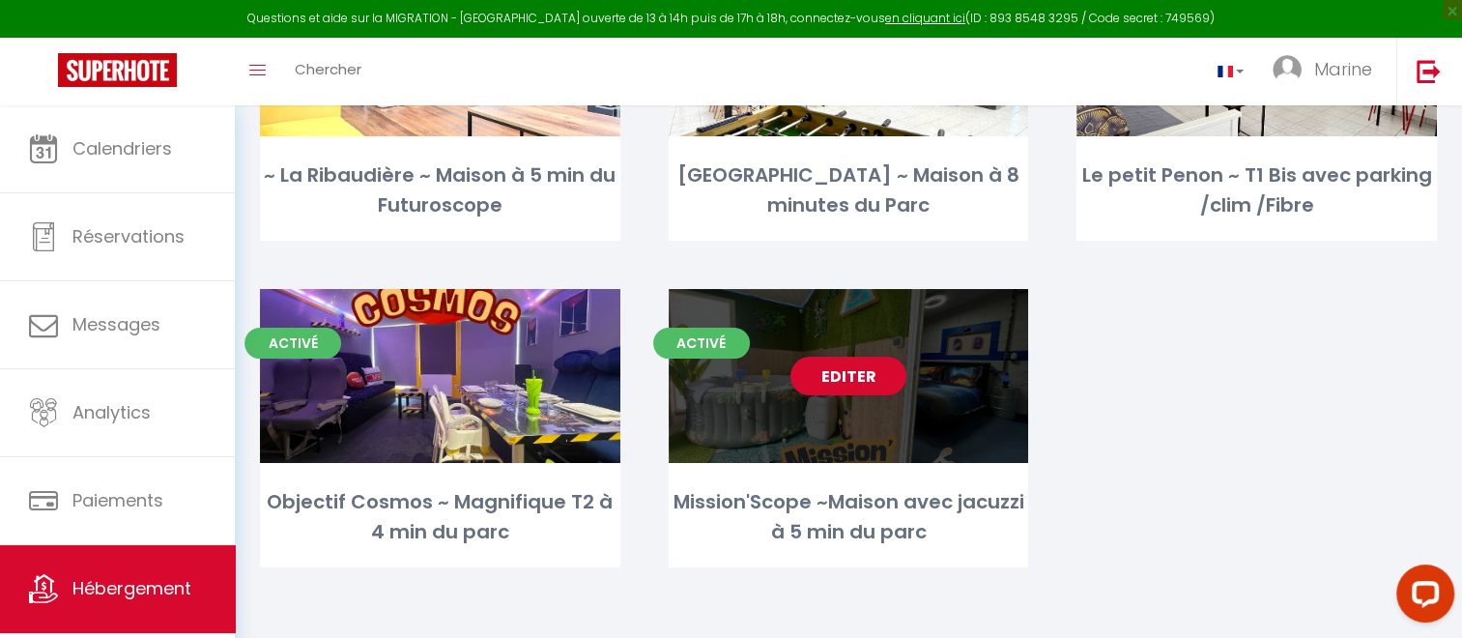
click at [724, 390] on div "Editer" at bounding box center [849, 376] width 360 height 174
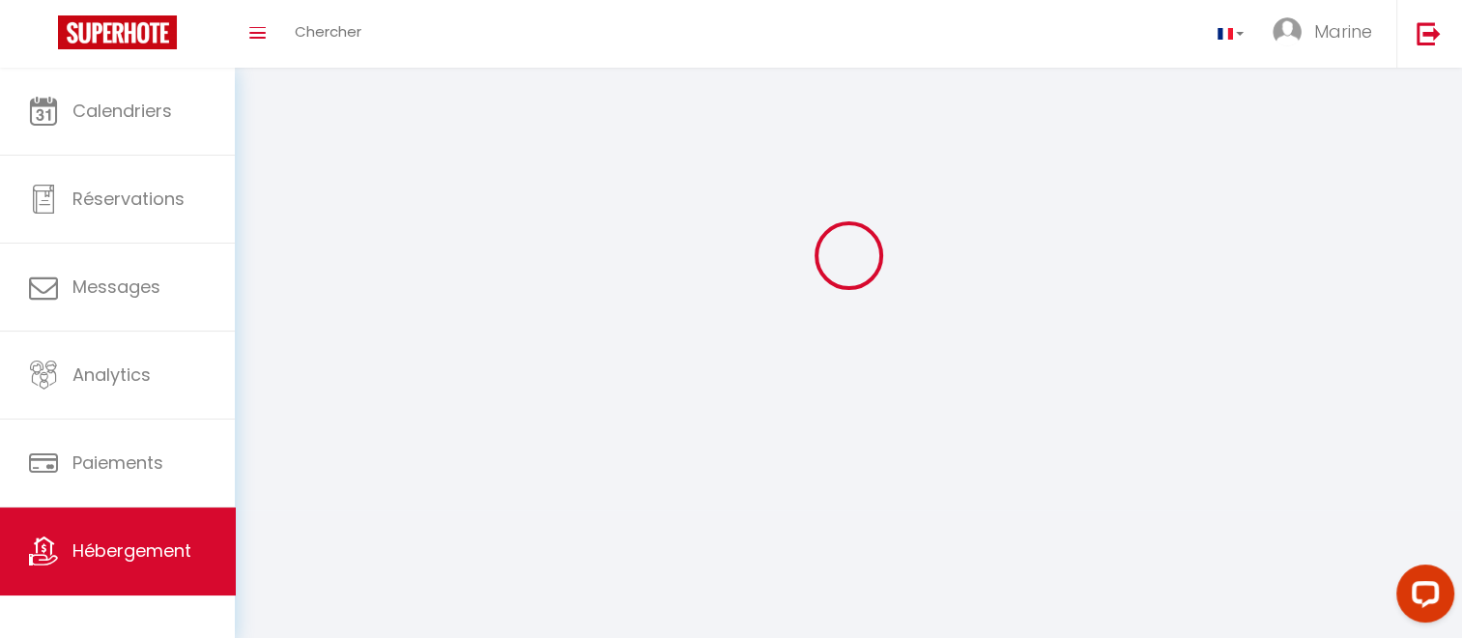
select select
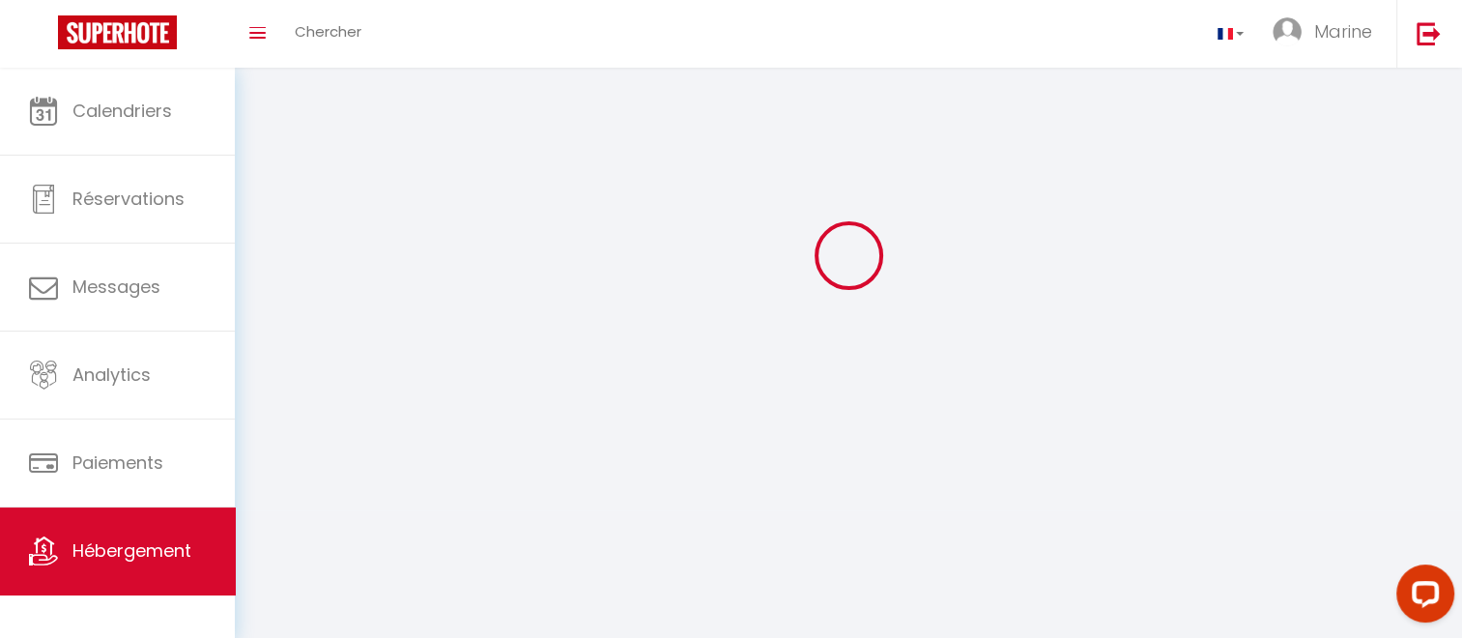
select select "1"
select select
checkbox input "false"
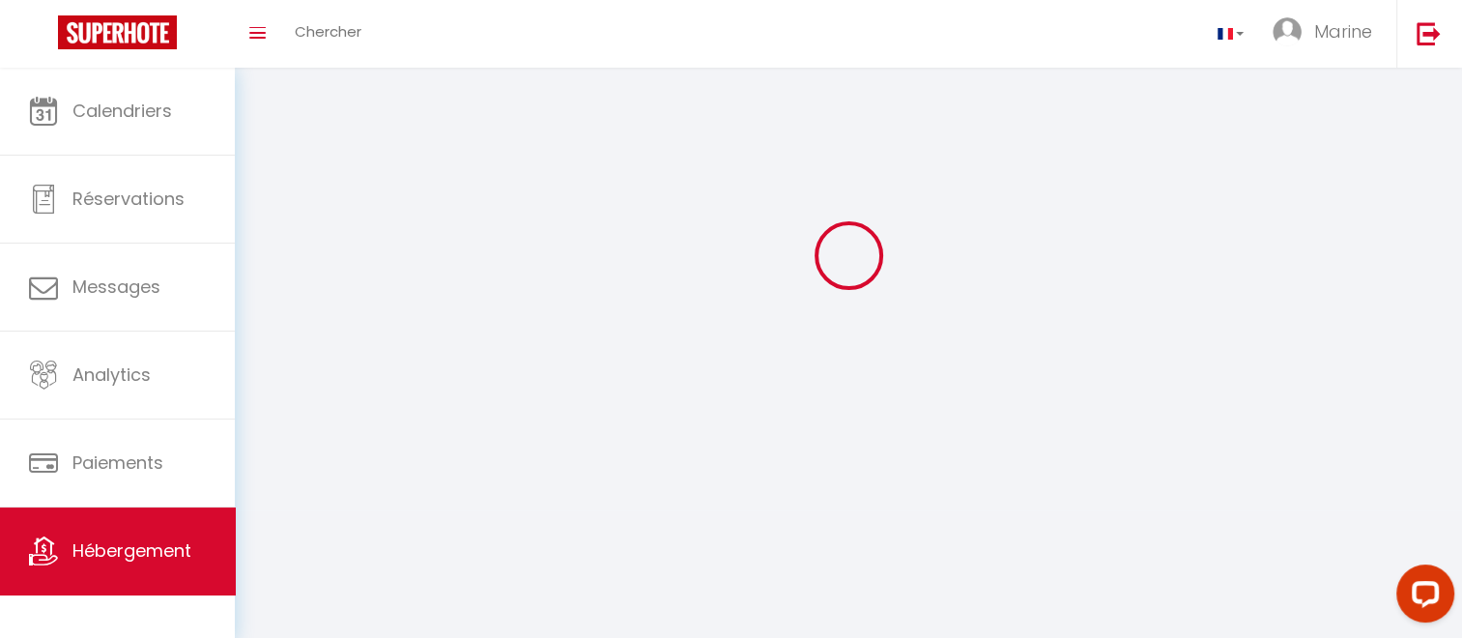
checkbox input "false"
select select "28"
select select
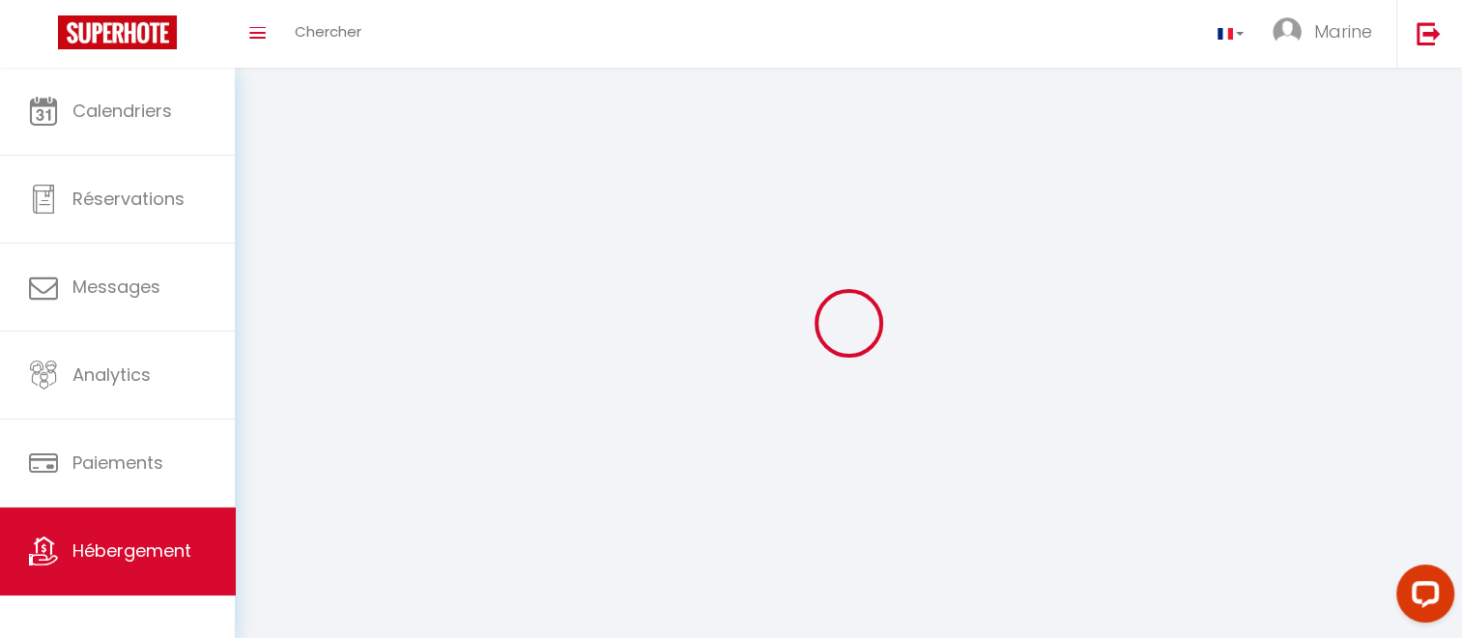
select select
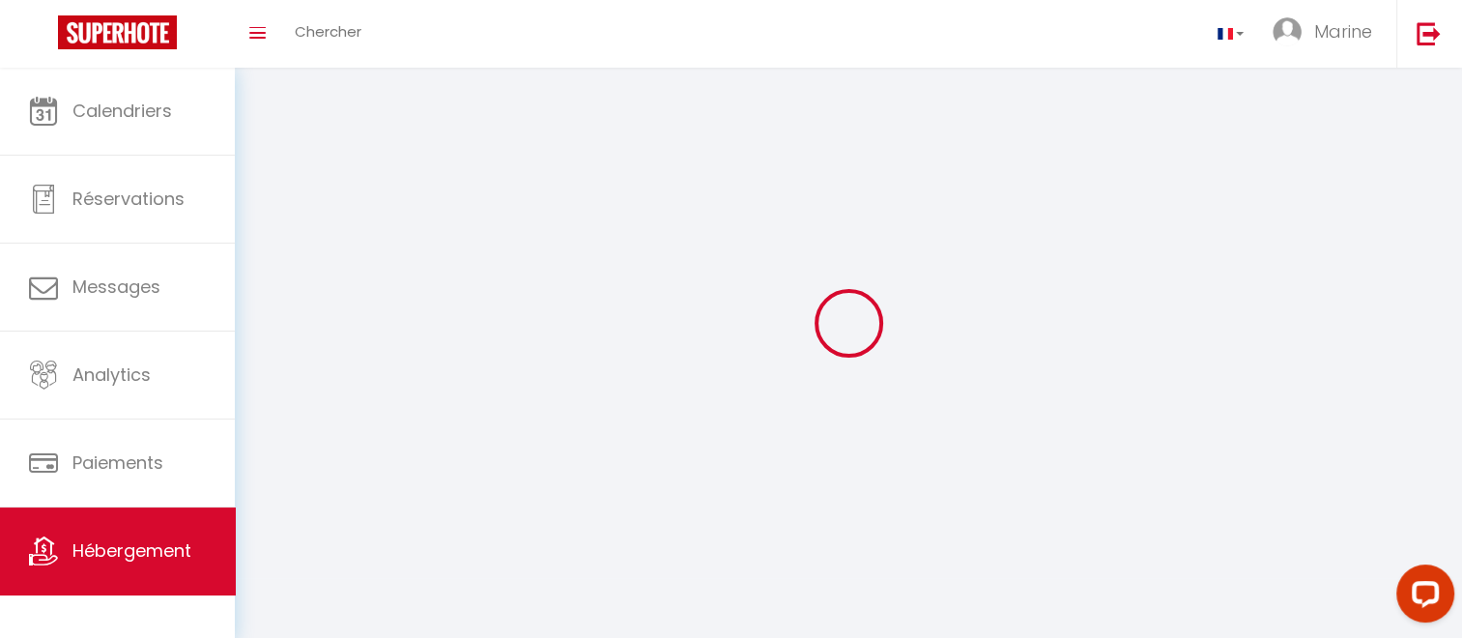
checkbox input "false"
select select
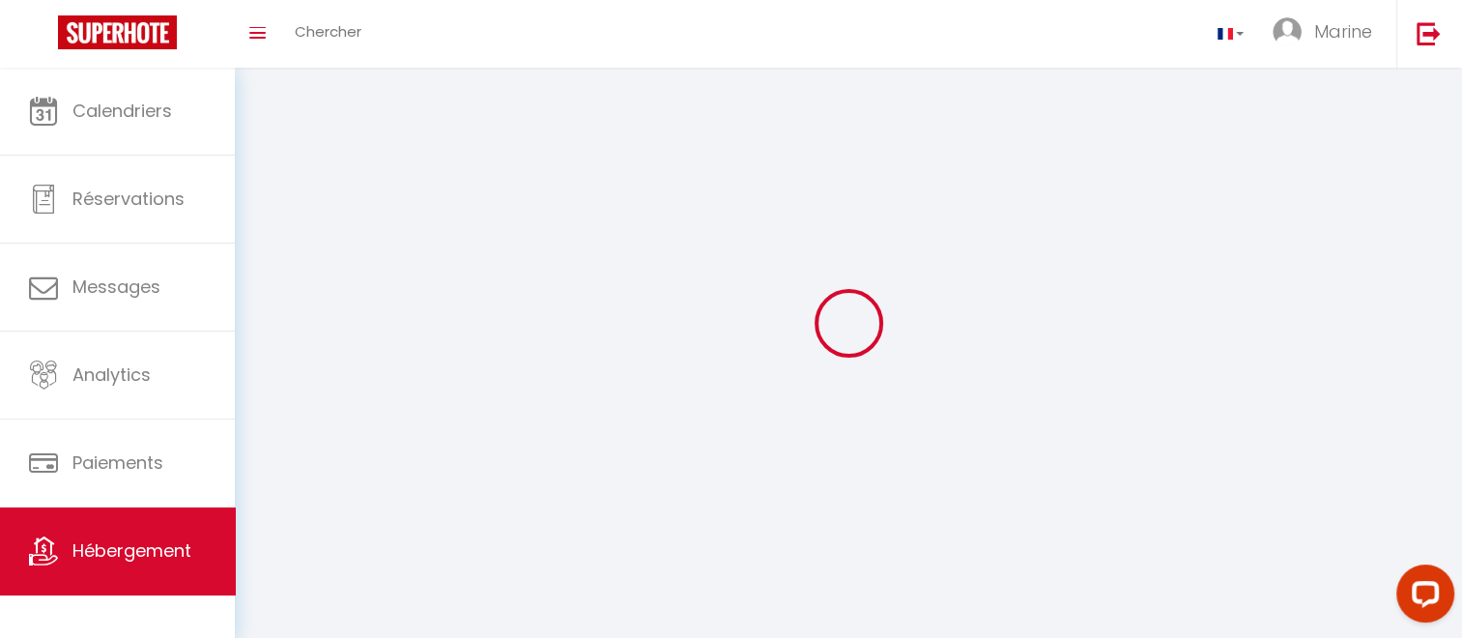
select select
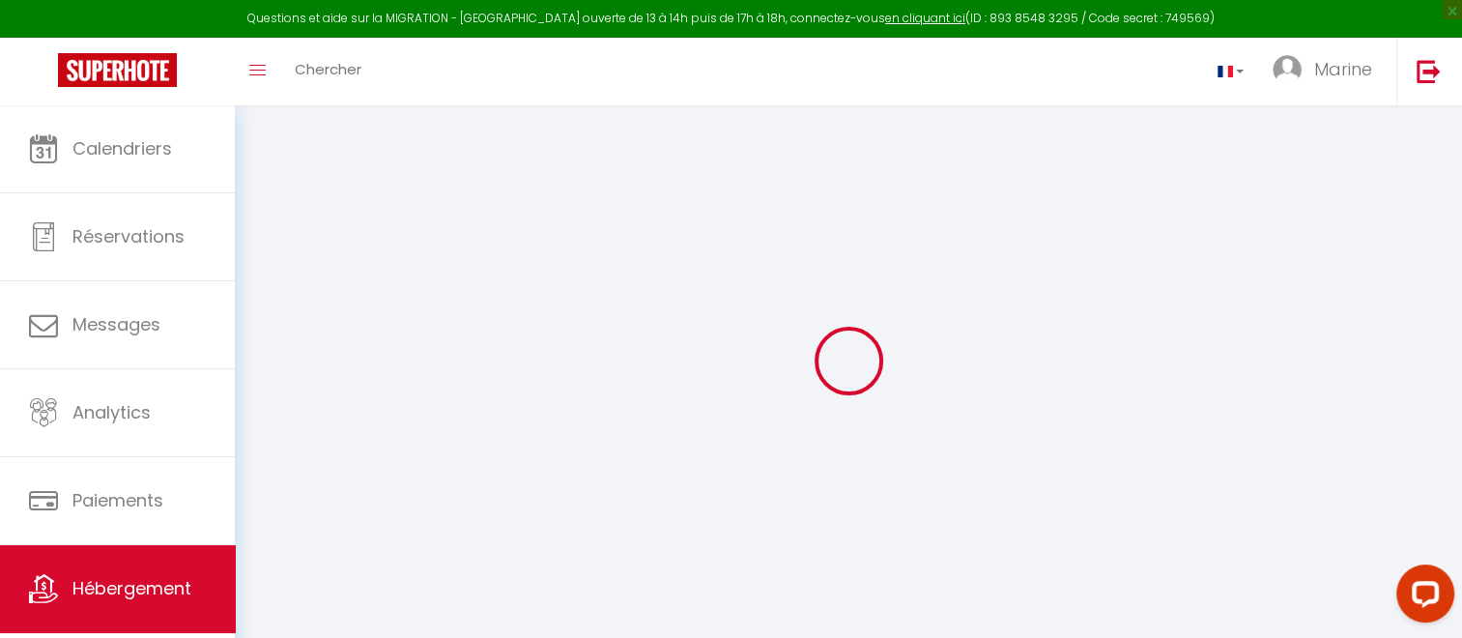
select select
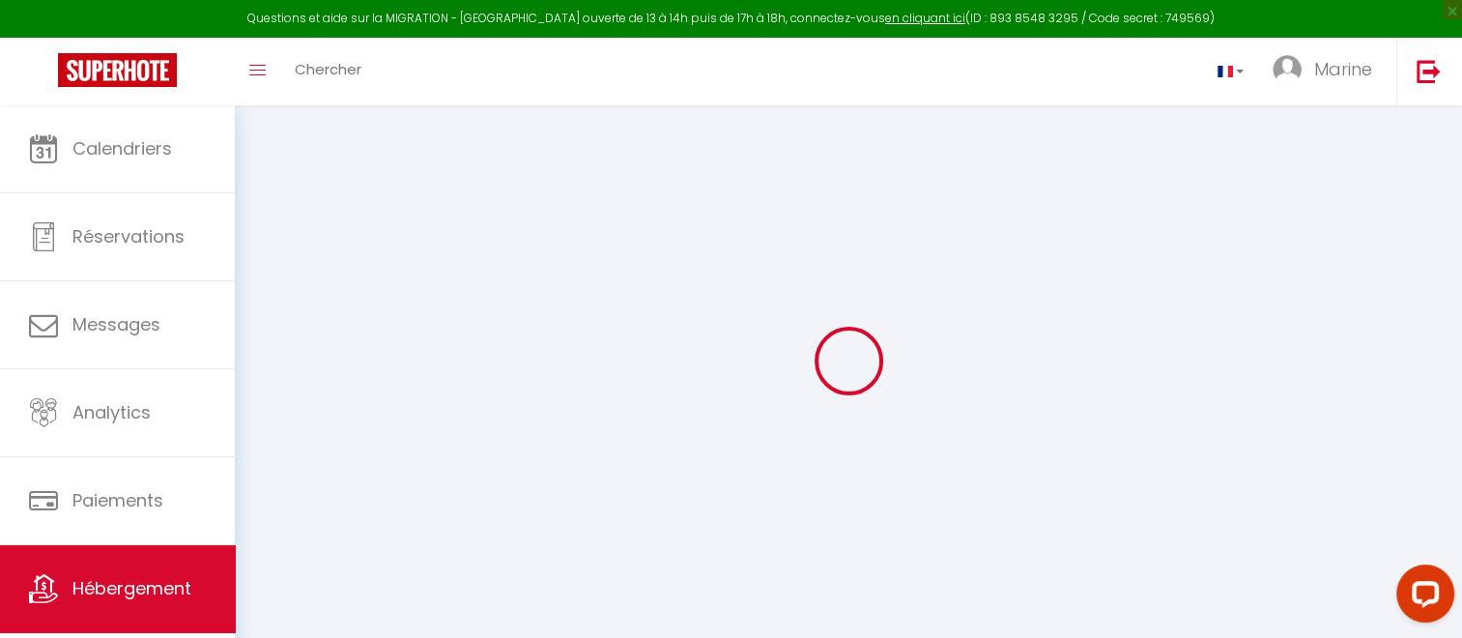
select select
checkbox input "false"
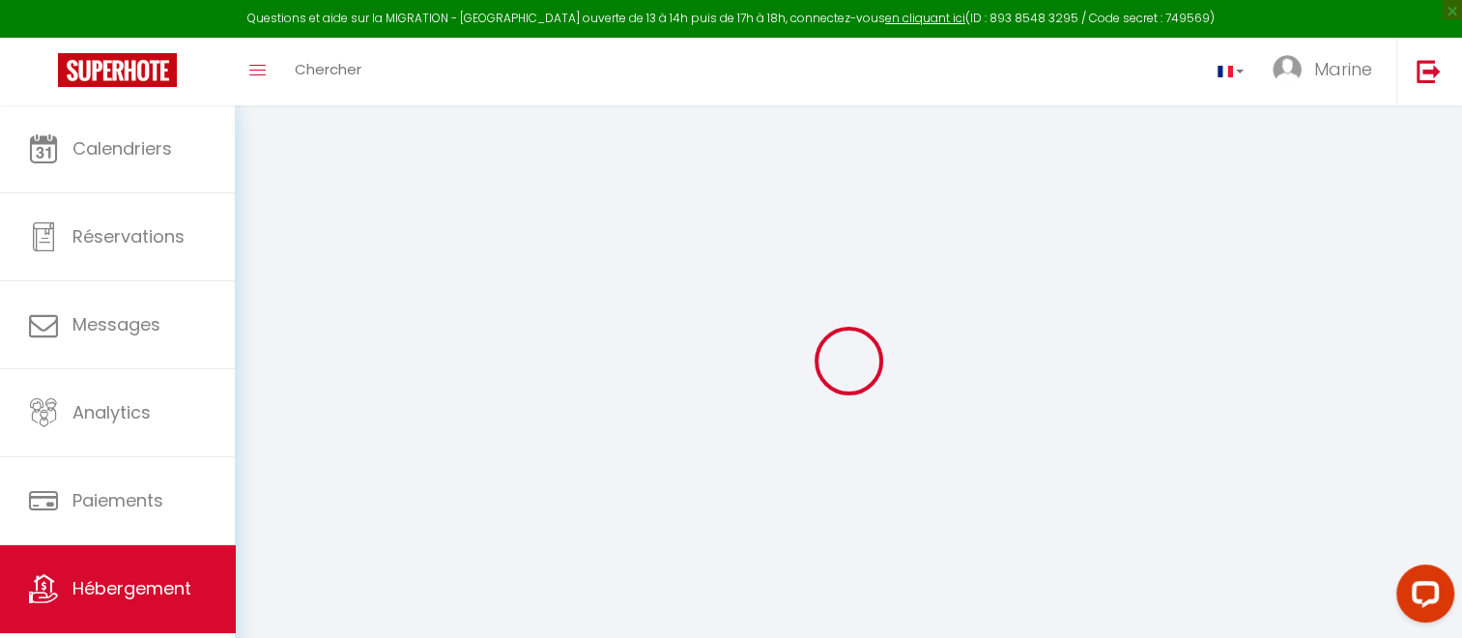
select select
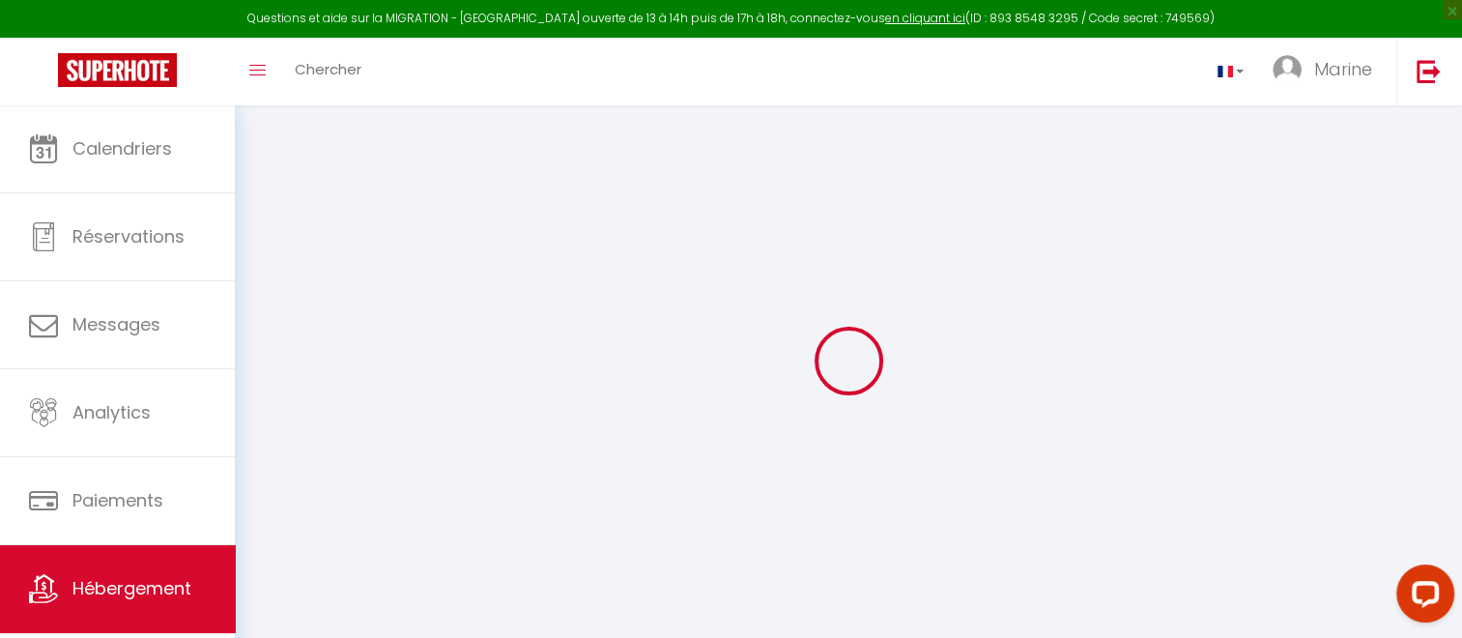
select select
checkbox input "false"
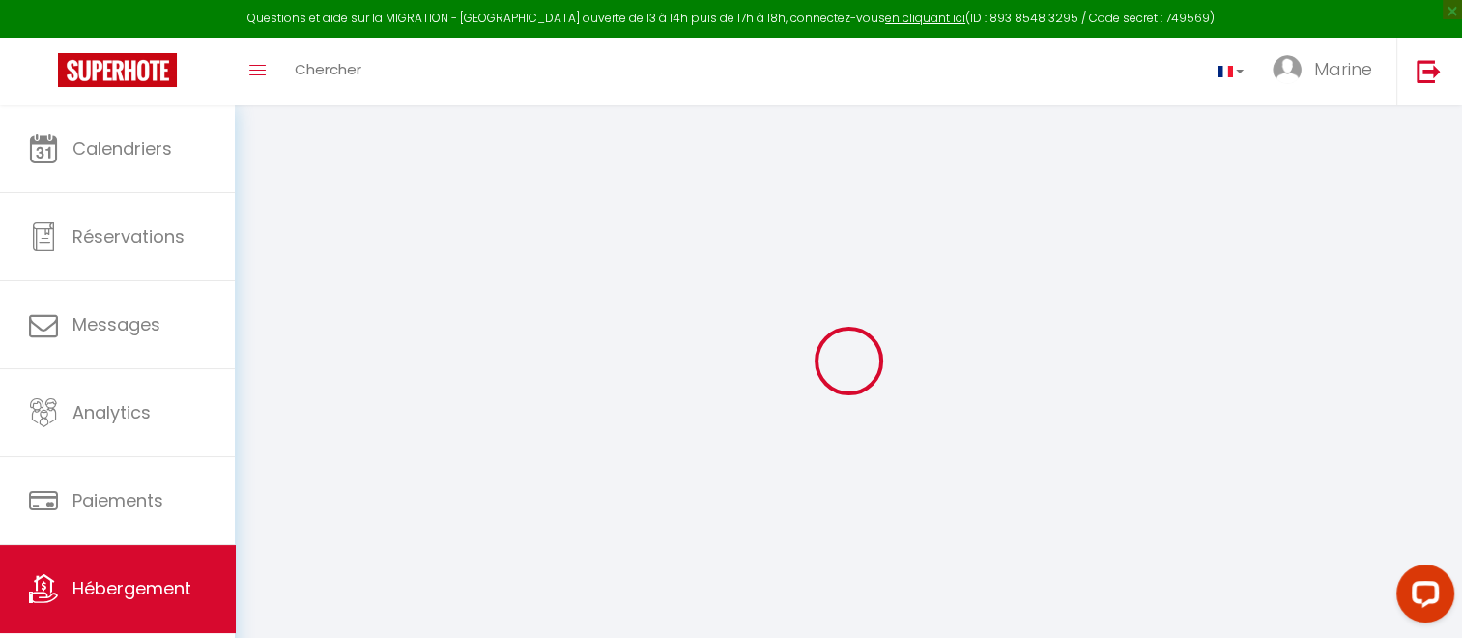
checkbox input "false"
select select
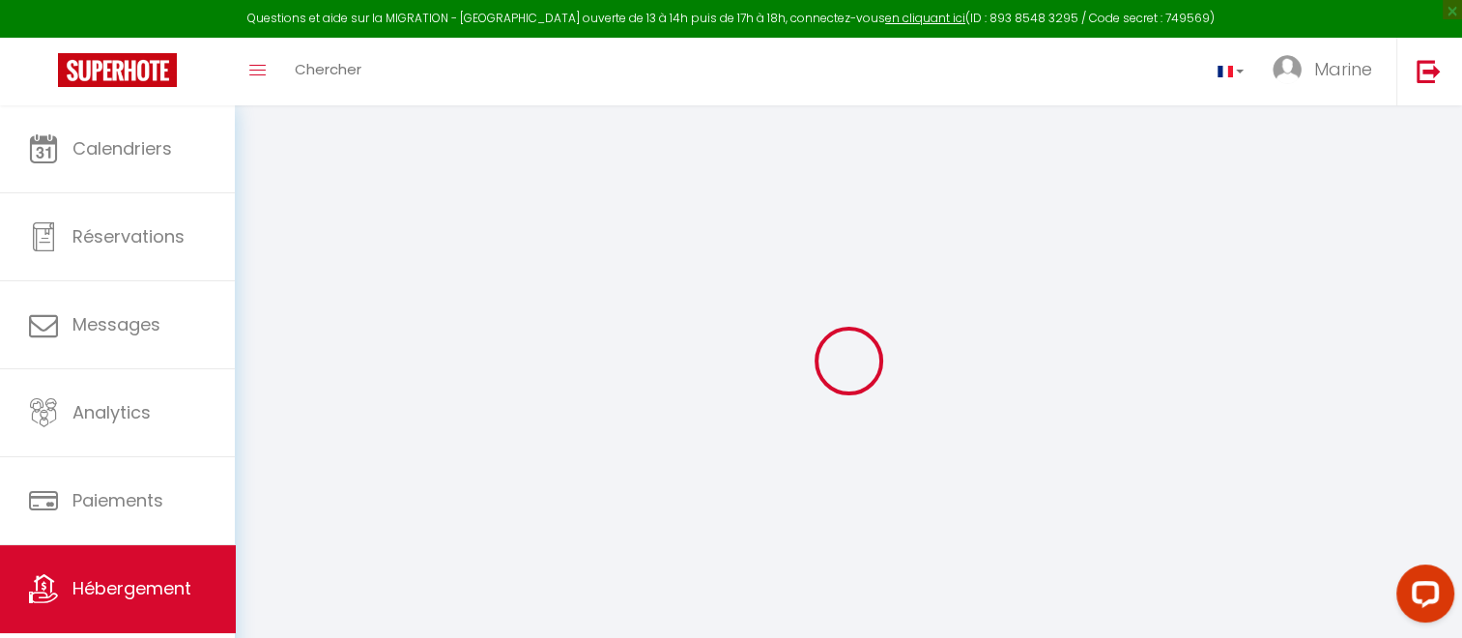
select select
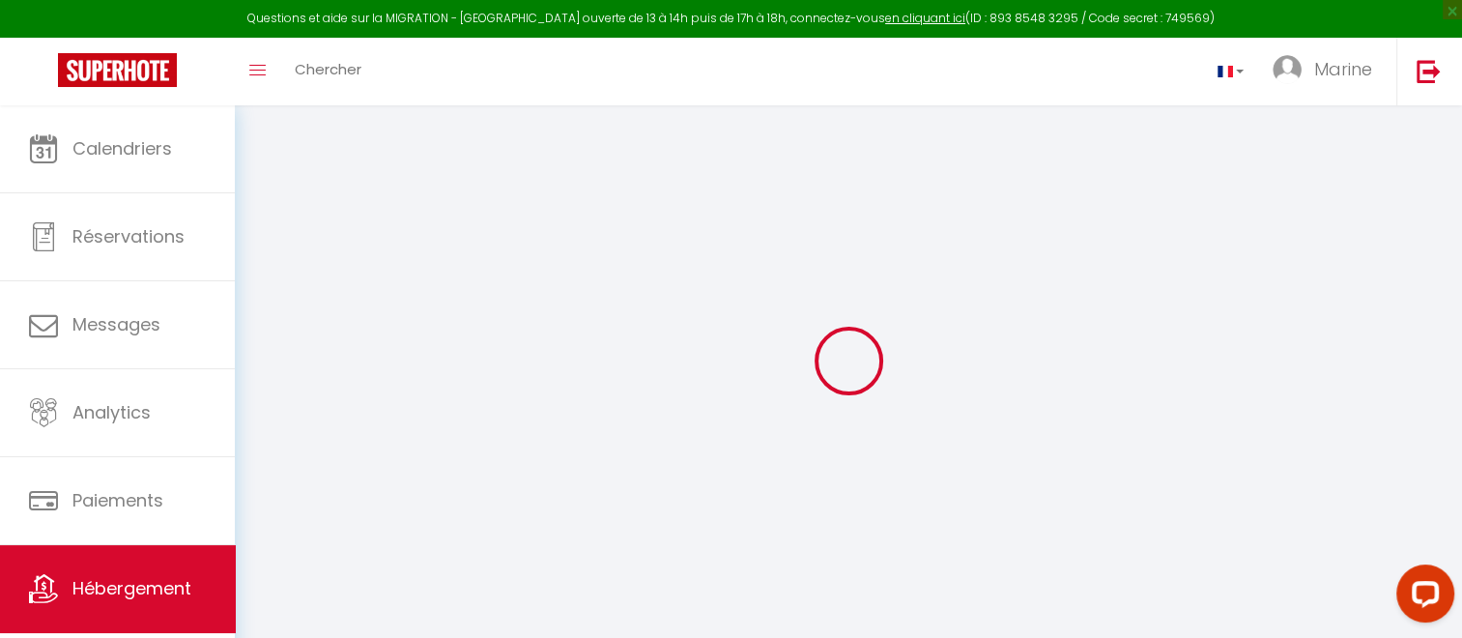
checkbox input "false"
select select
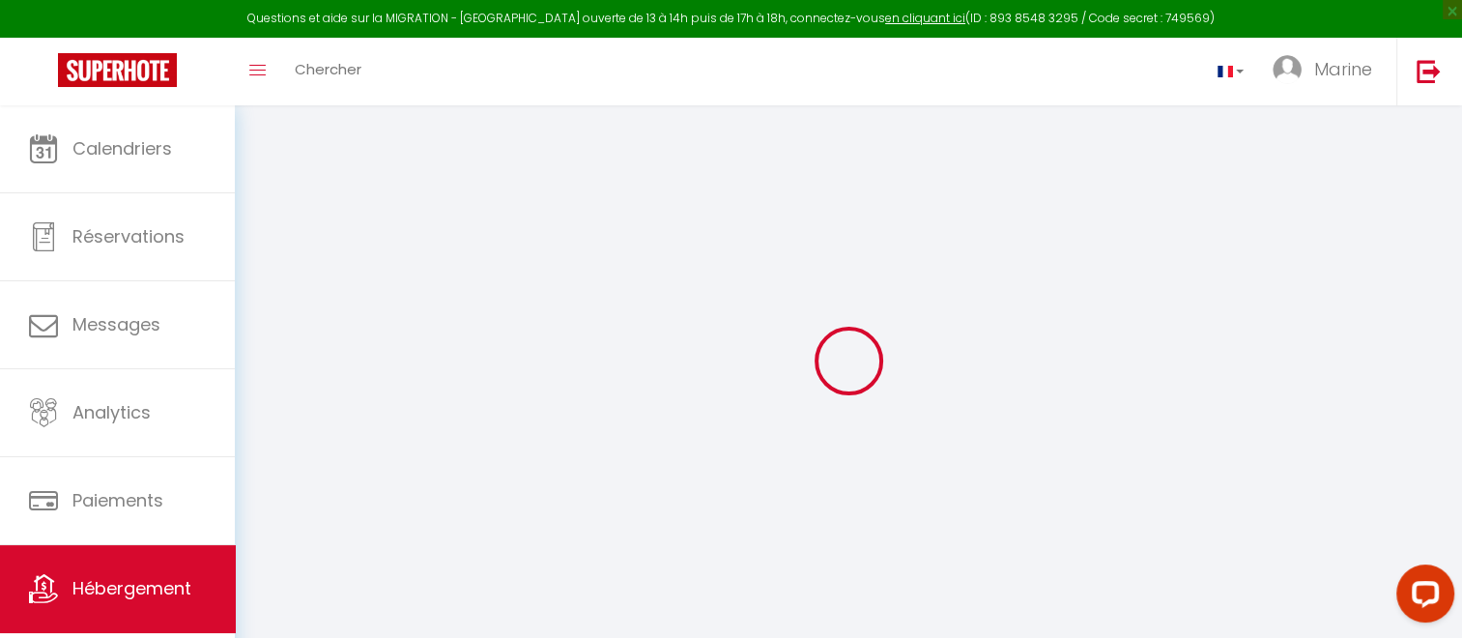
select select
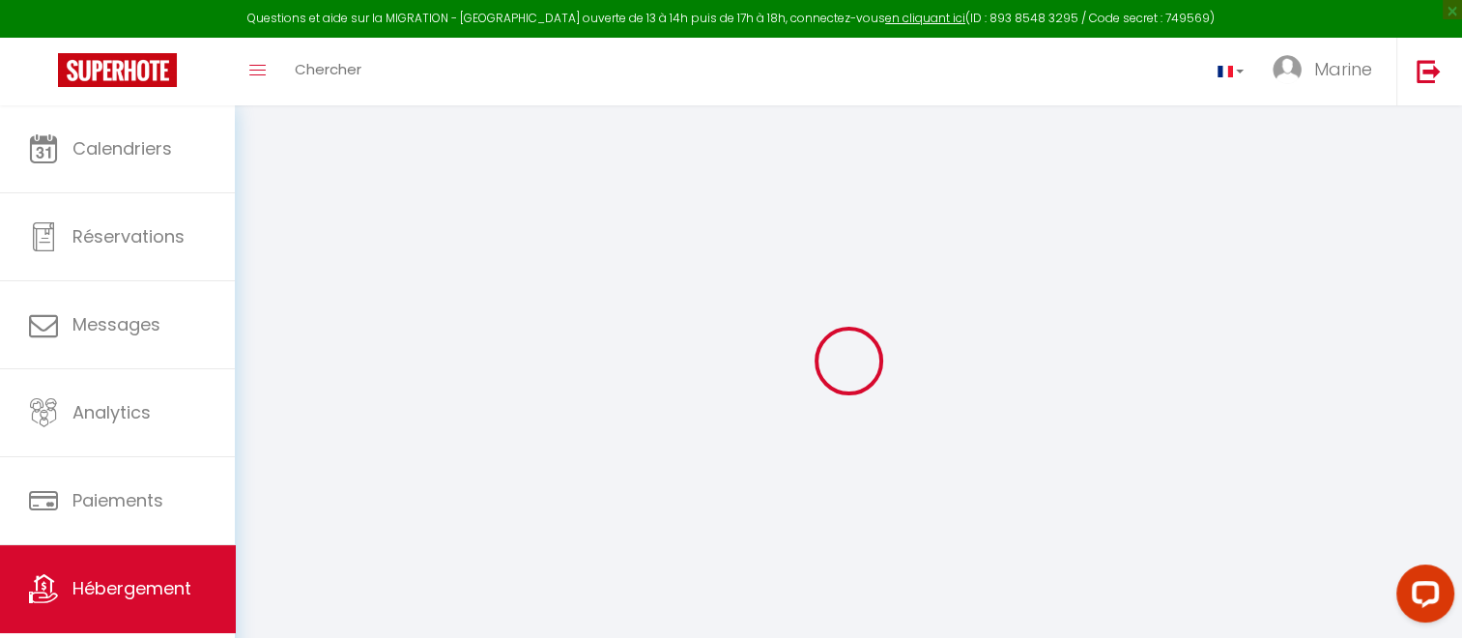
select select
checkbox input "false"
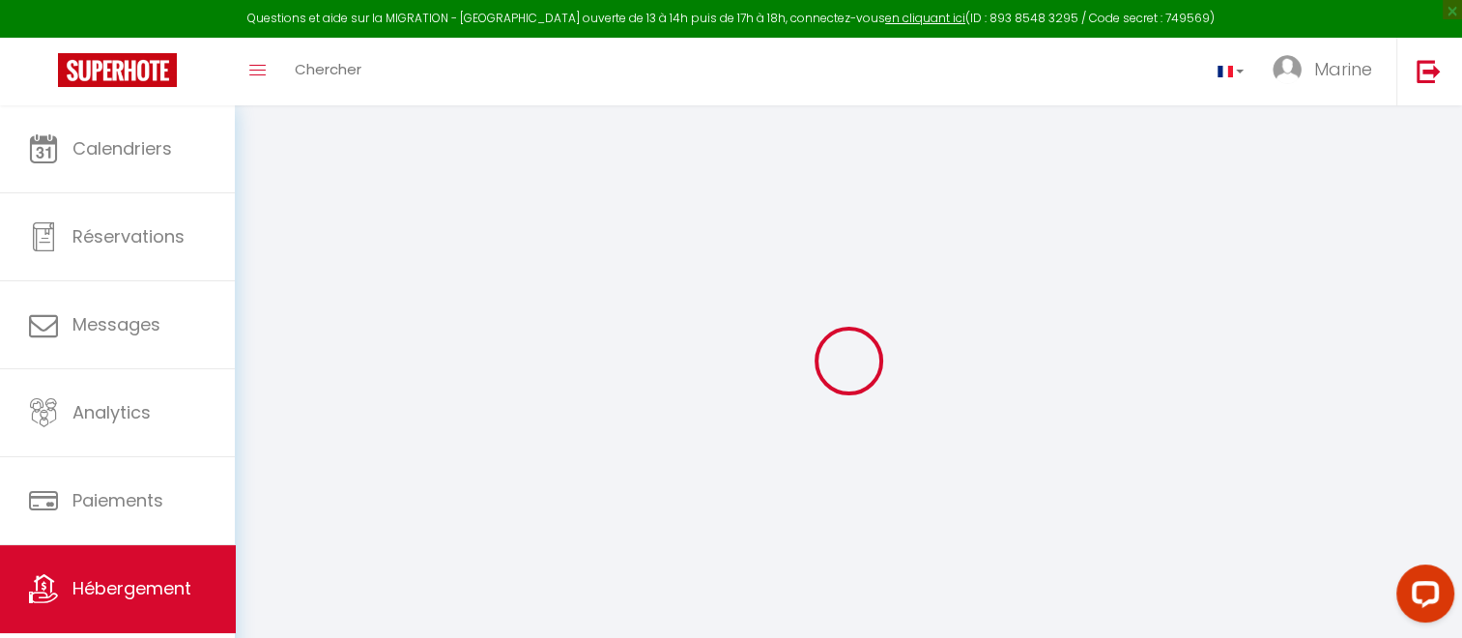
checkbox input "false"
select select
type input "Mission'Scope ~Maison avec jacuzzi à 5 min du parc"
type input "Marine"
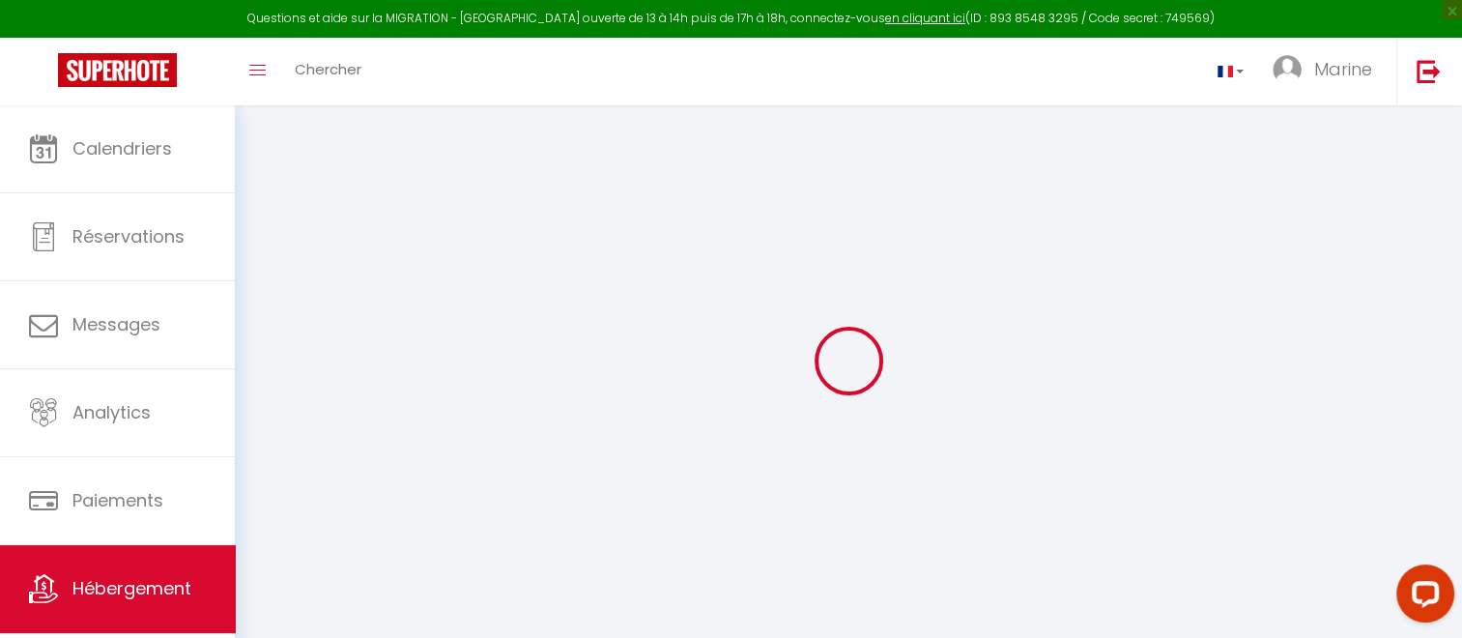
select select "2"
type input "120"
type input "5"
type input "45"
select select
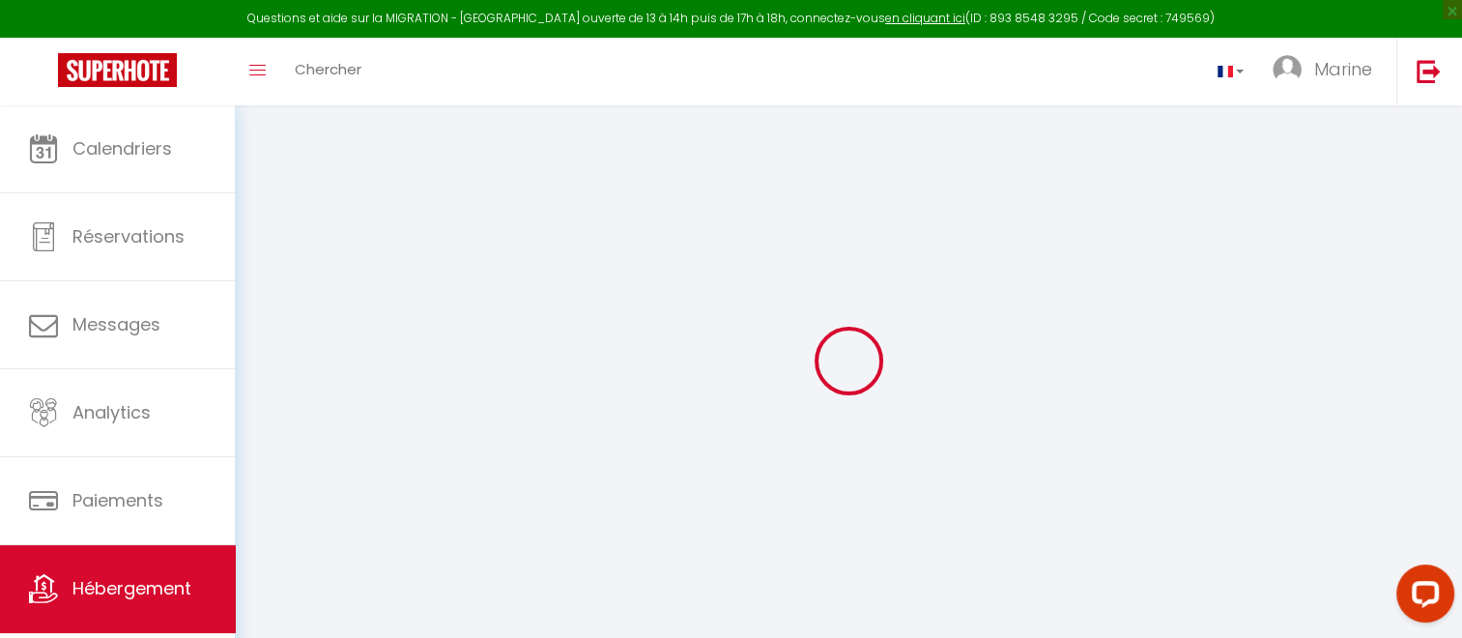
select select
type input "86360"
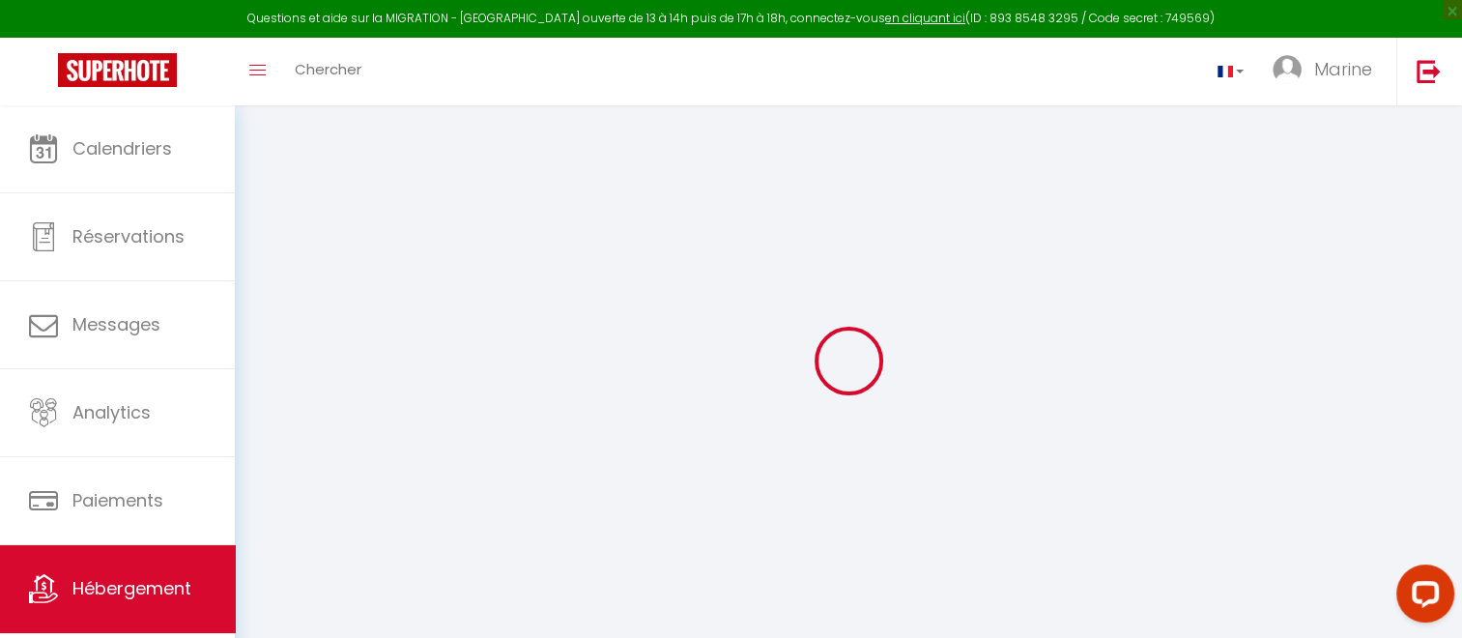
type input "Chasseneuil-du-Poitou"
type input "contact@monsieur-conciergerie.com"
select select
checkbox input "false"
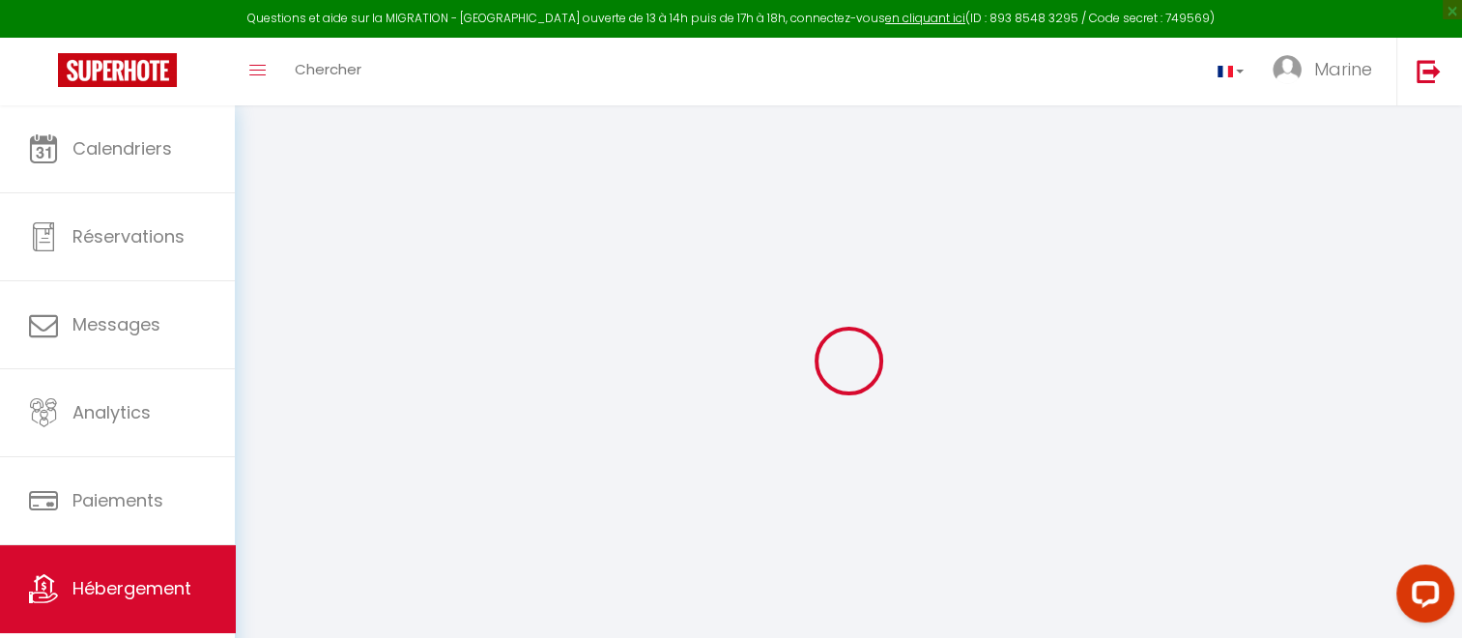
checkbox input "false"
select select
type input "0"
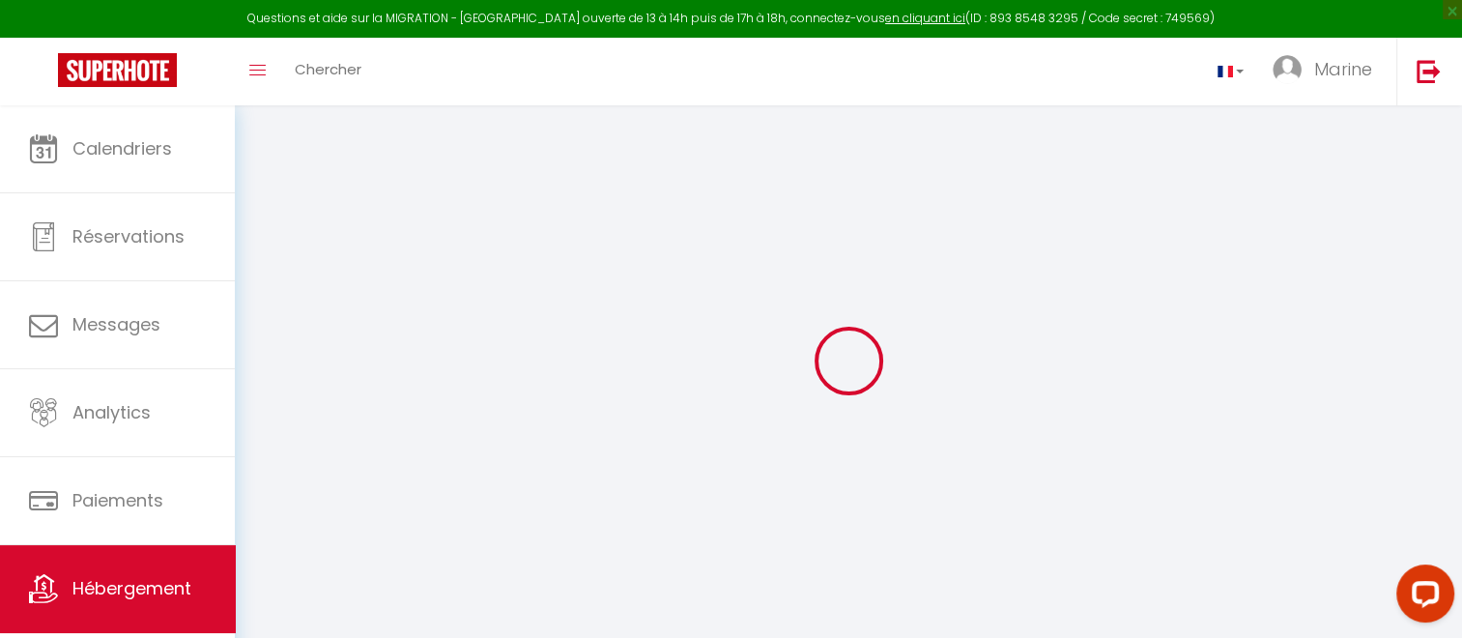
type input "0"
select select
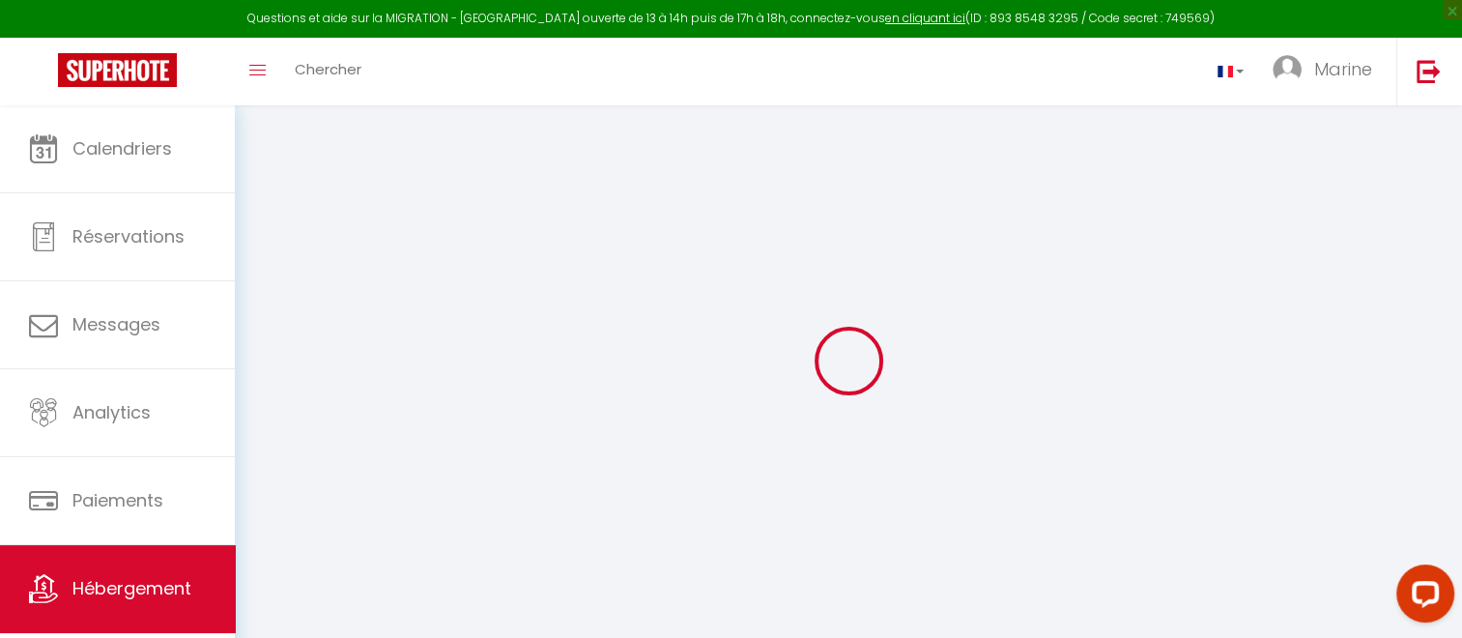
select select
checkbox input "false"
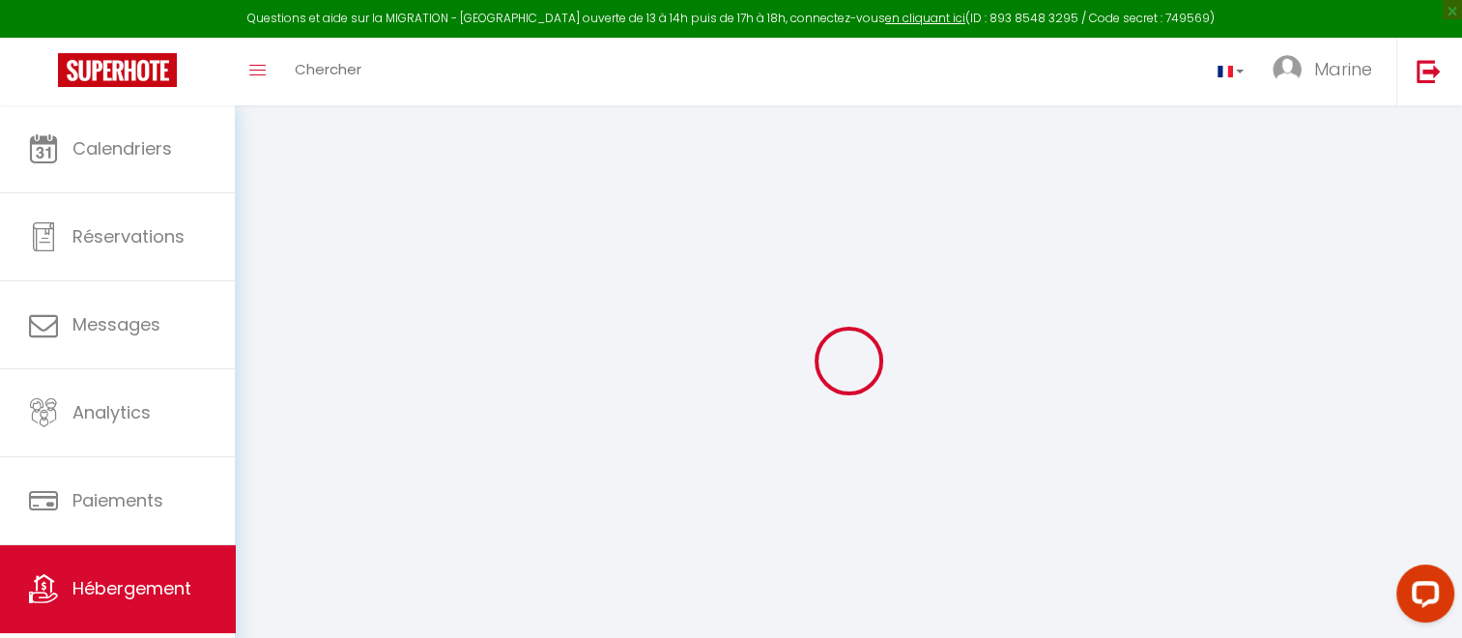
checkbox input "false"
select select
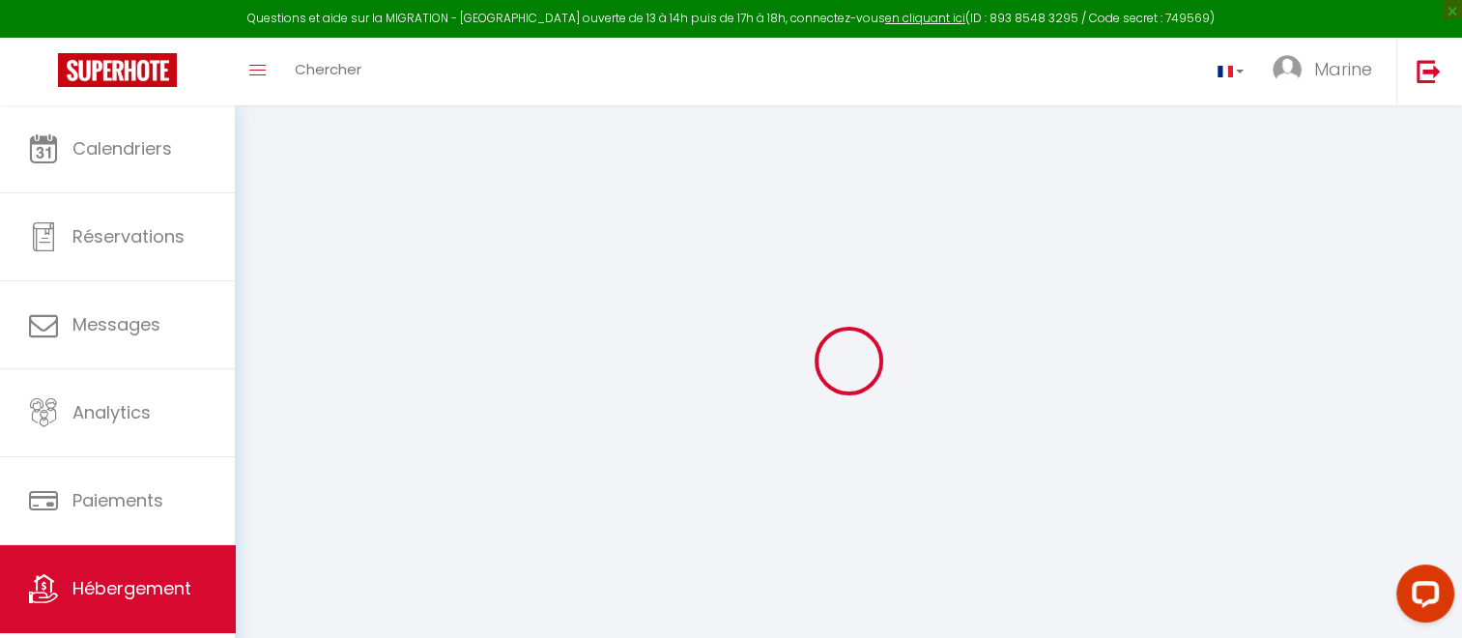
select select
checkbox input "false"
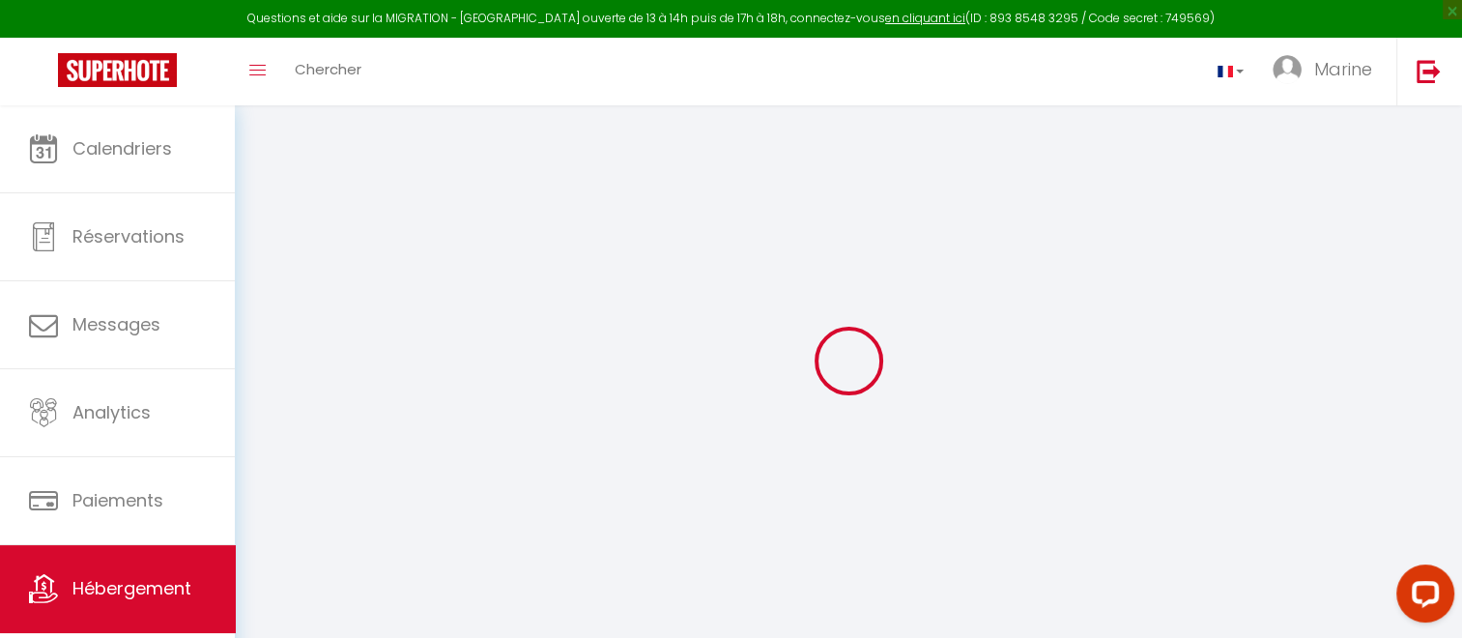
checkbox input "false"
select select
checkbox input "false"
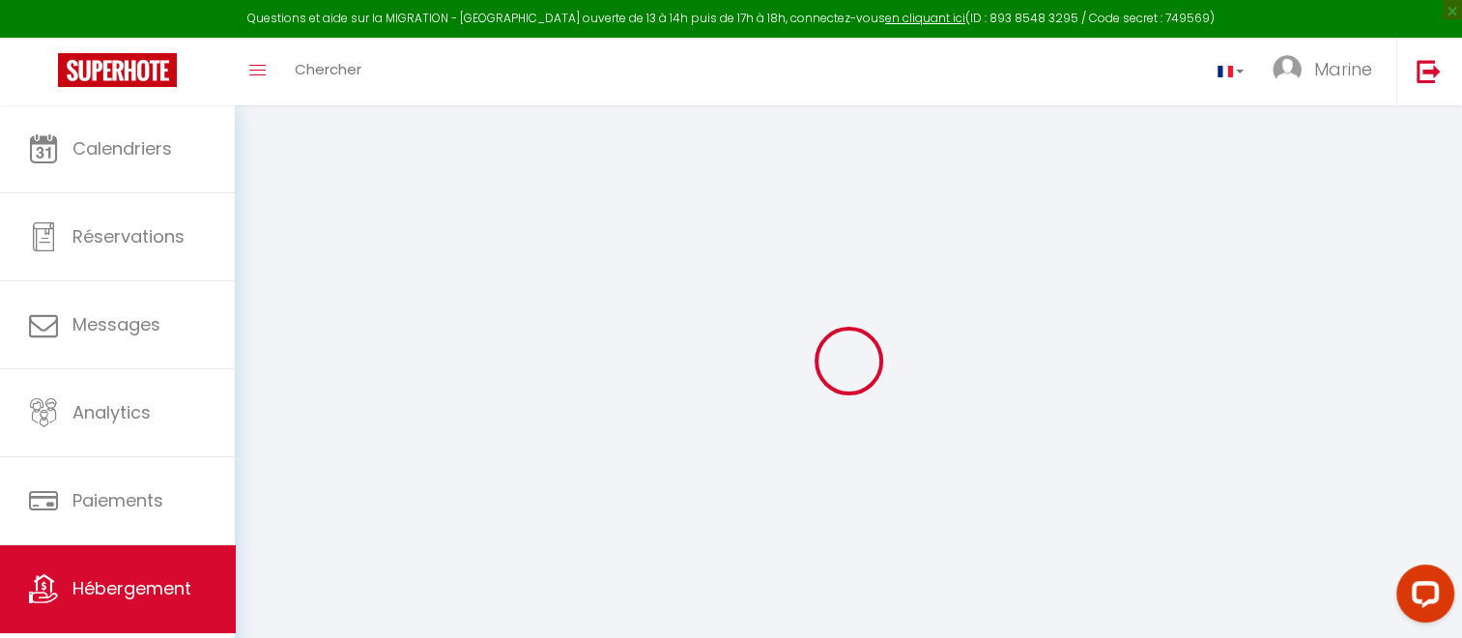
checkbox input "false"
select select "14:00"
select select
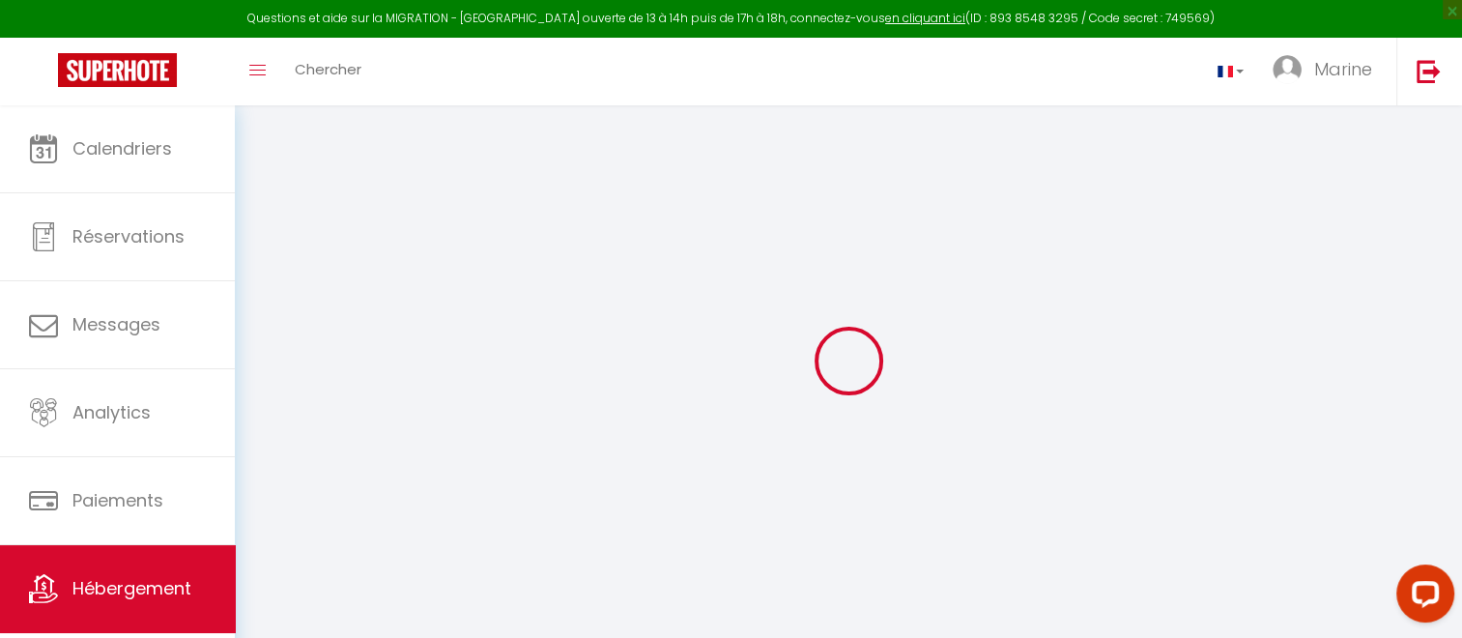
select select "11:00"
select select "30"
select select "120"
select select
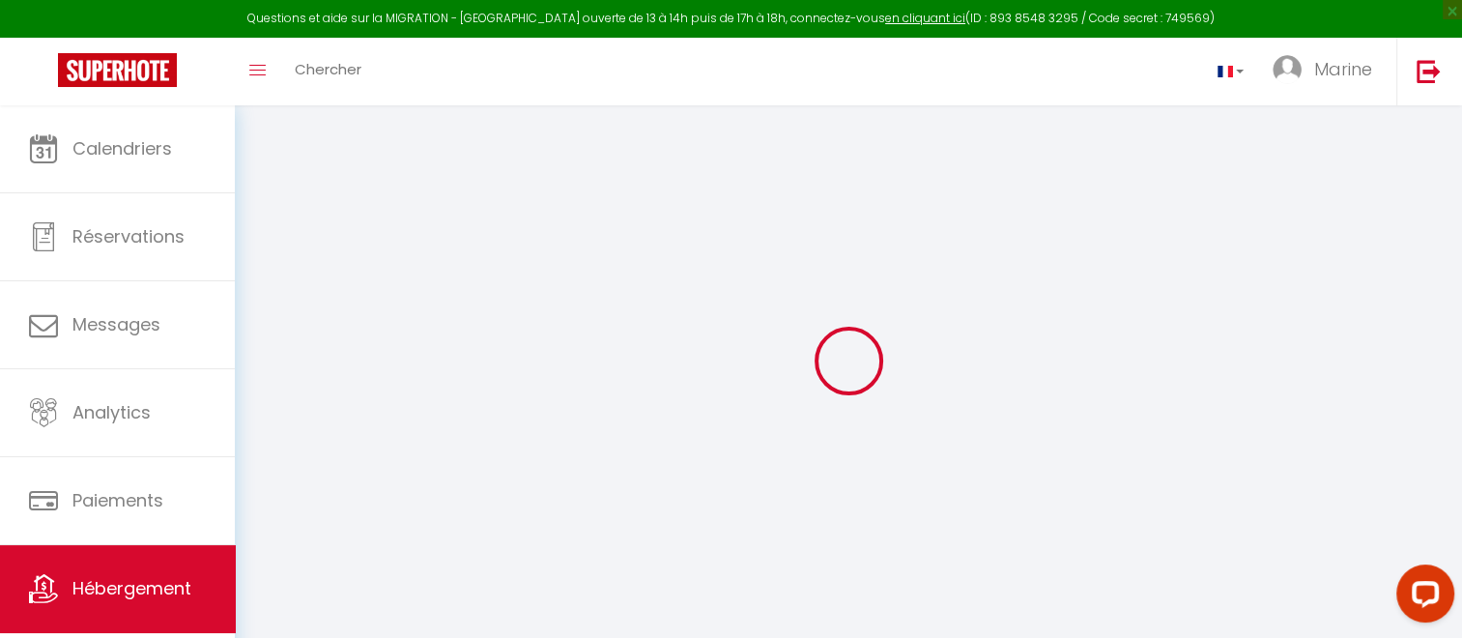
checkbox input "false"
select select
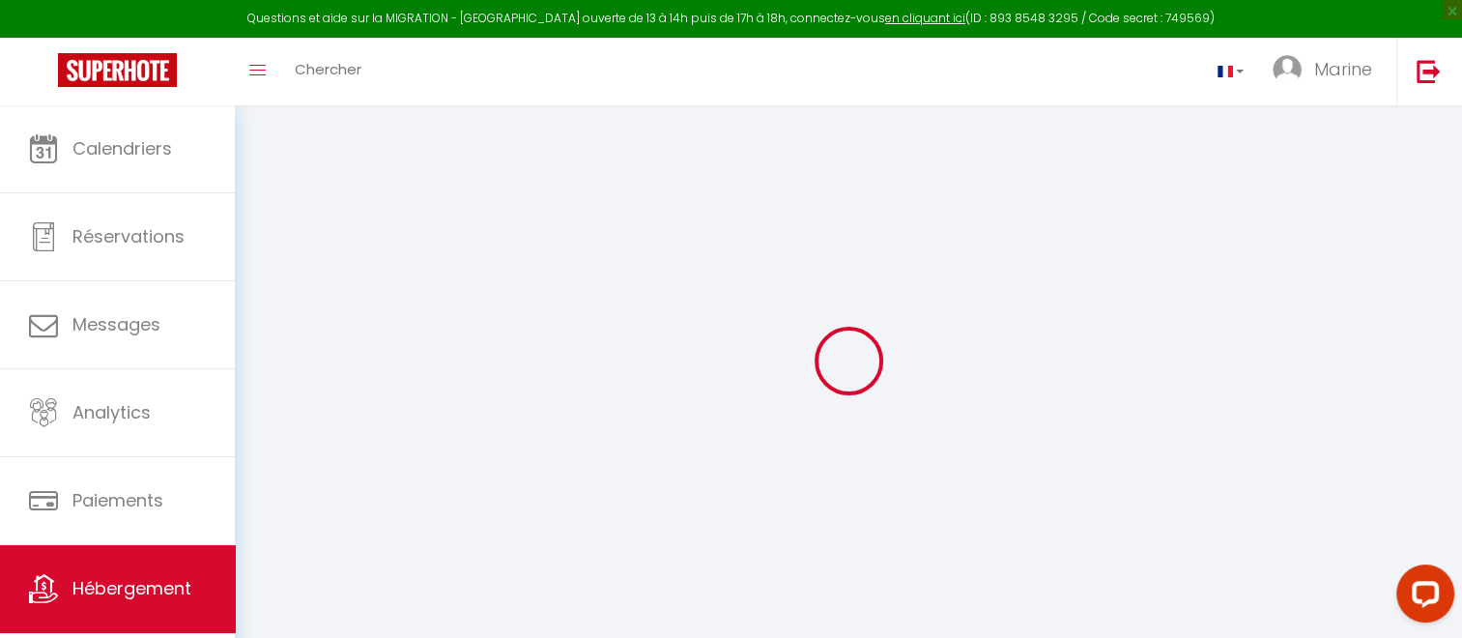
select select
checkbox input "false"
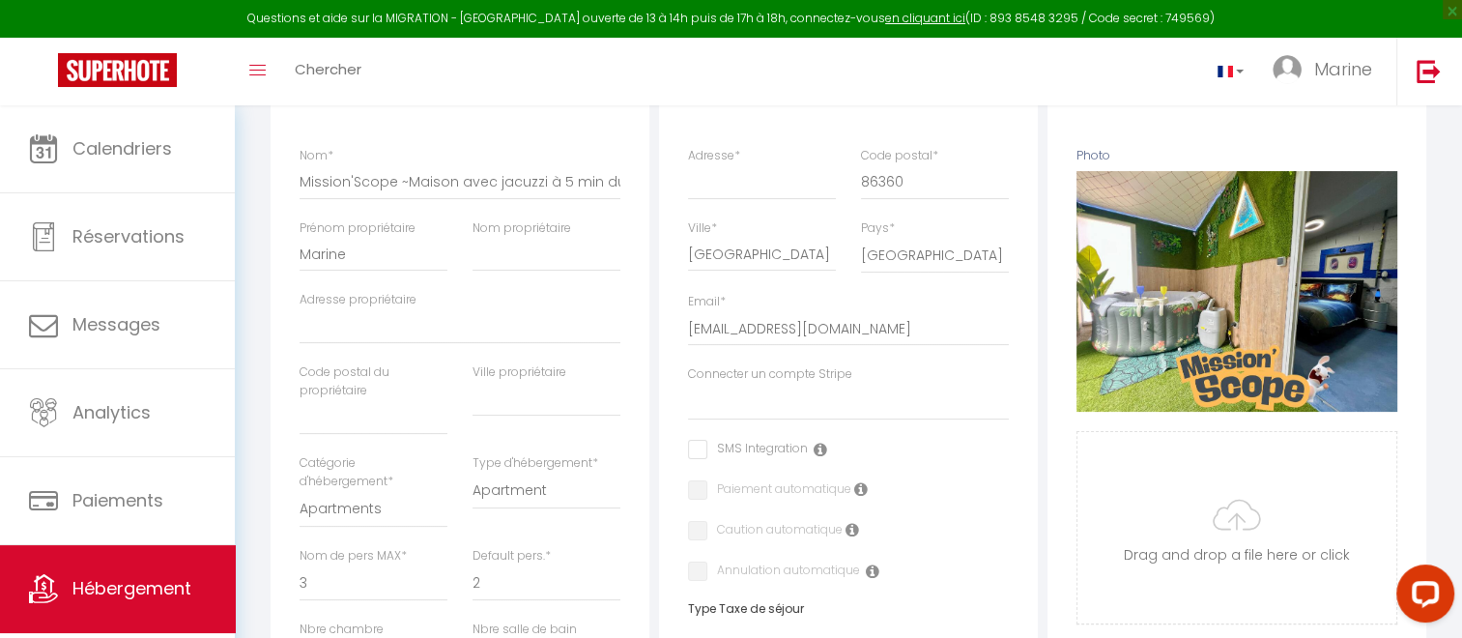
select select
checkbox input "false"
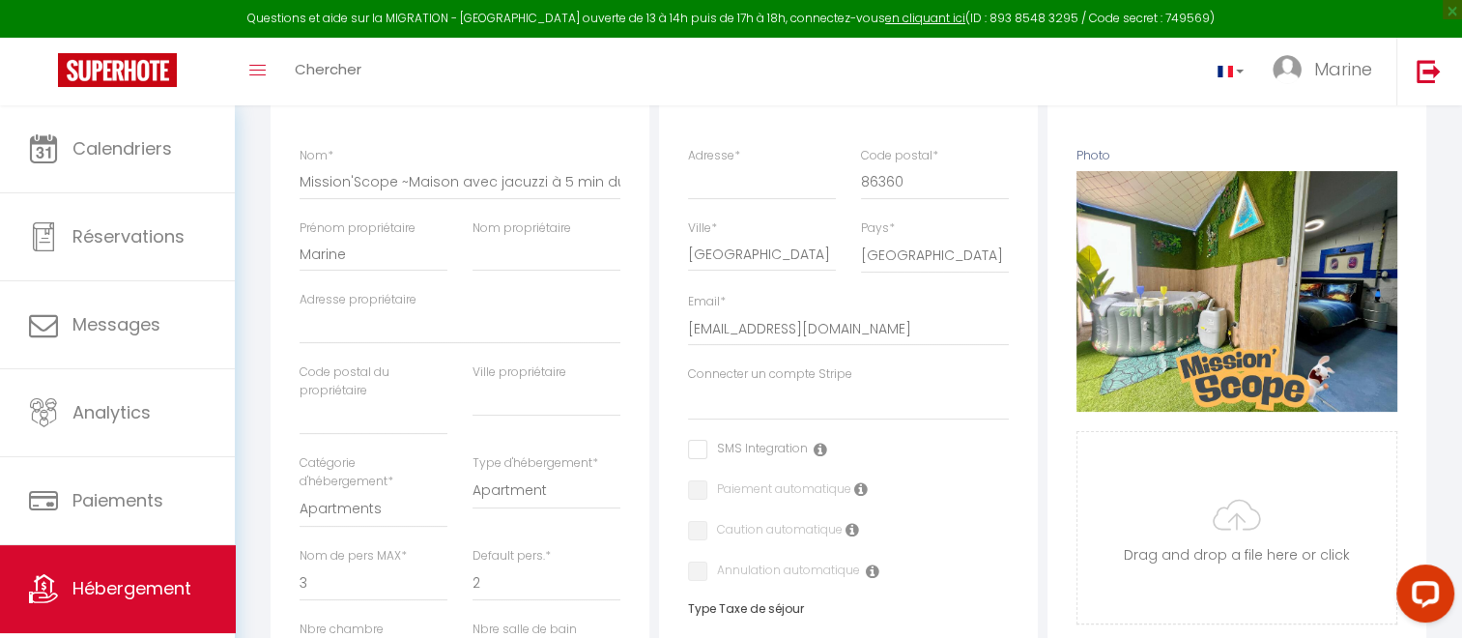
checkbox input "false"
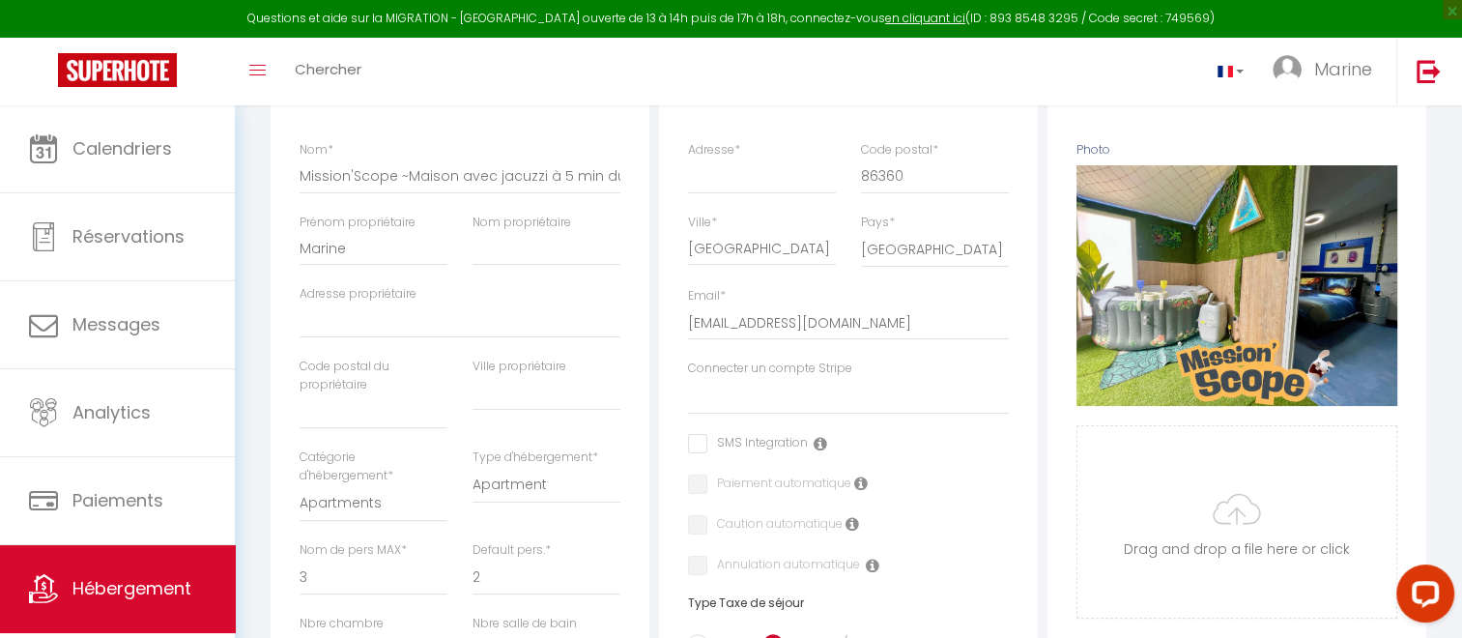
scroll to position [294, 0]
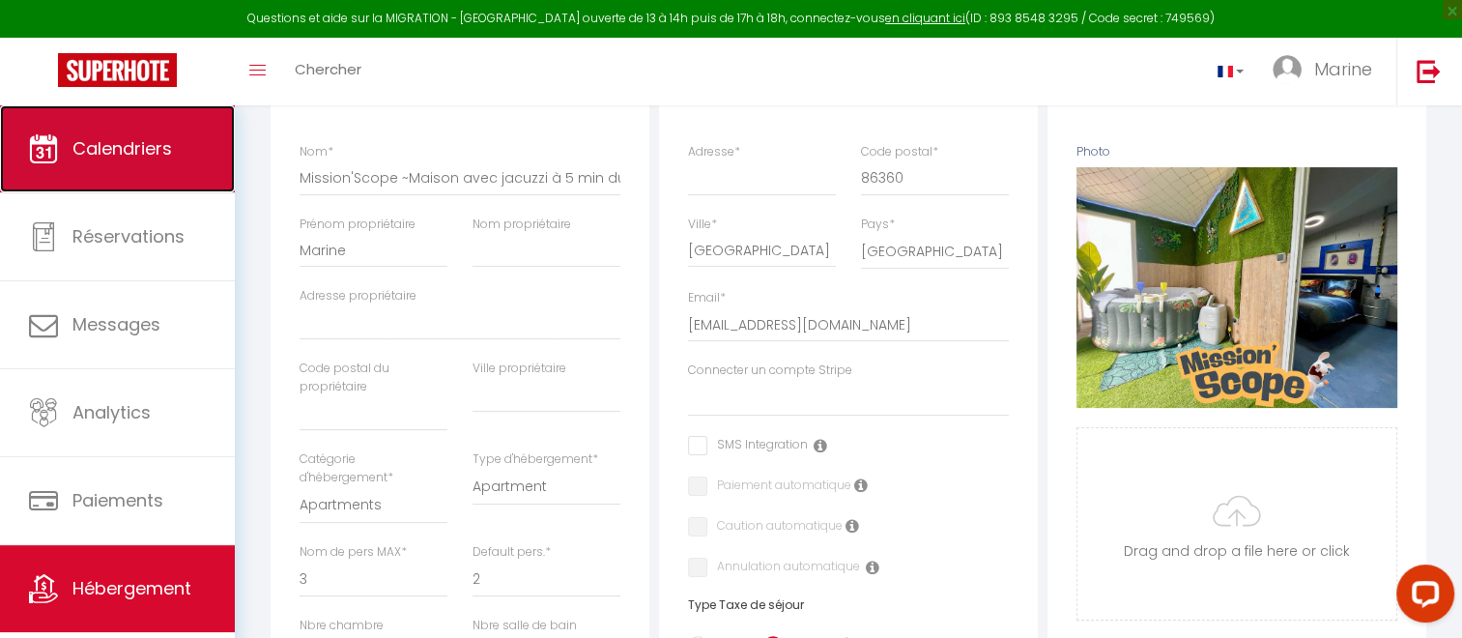
click at [91, 159] on span "Calendriers" at bounding box center [122, 148] width 100 height 24
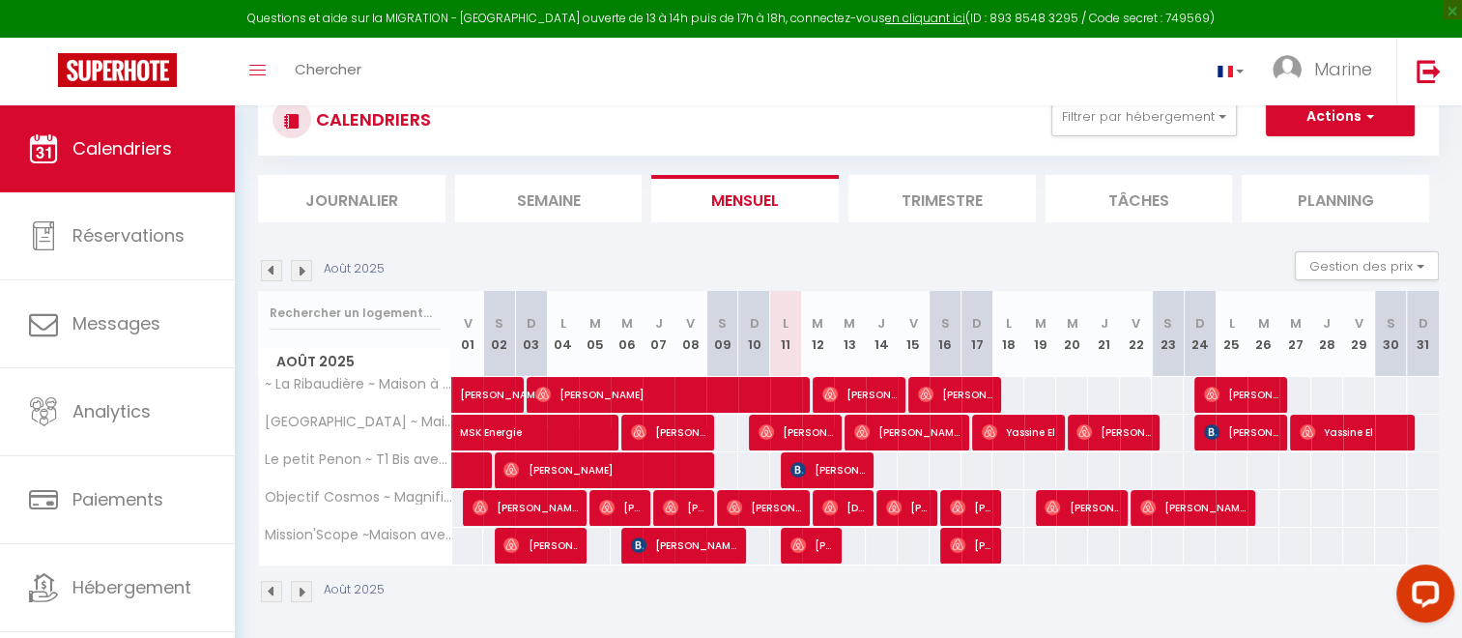
scroll to position [86, 0]
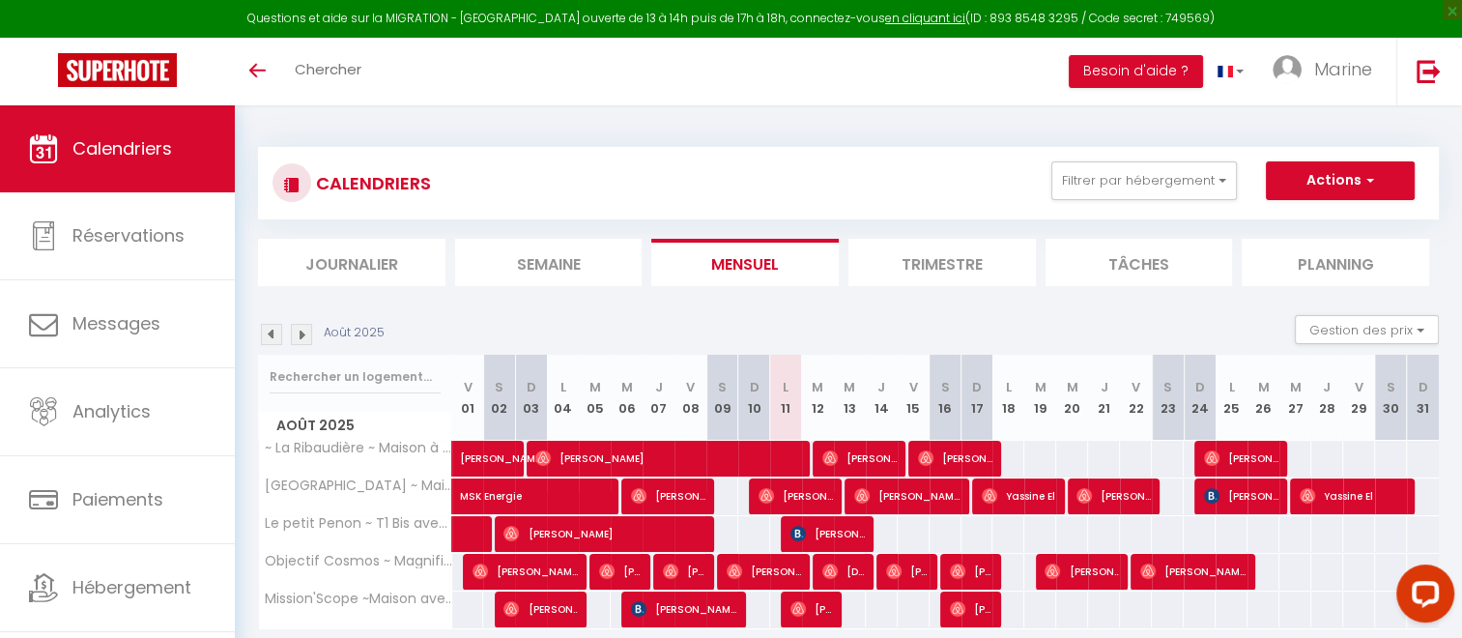
click at [269, 332] on img at bounding box center [271, 334] width 21 height 21
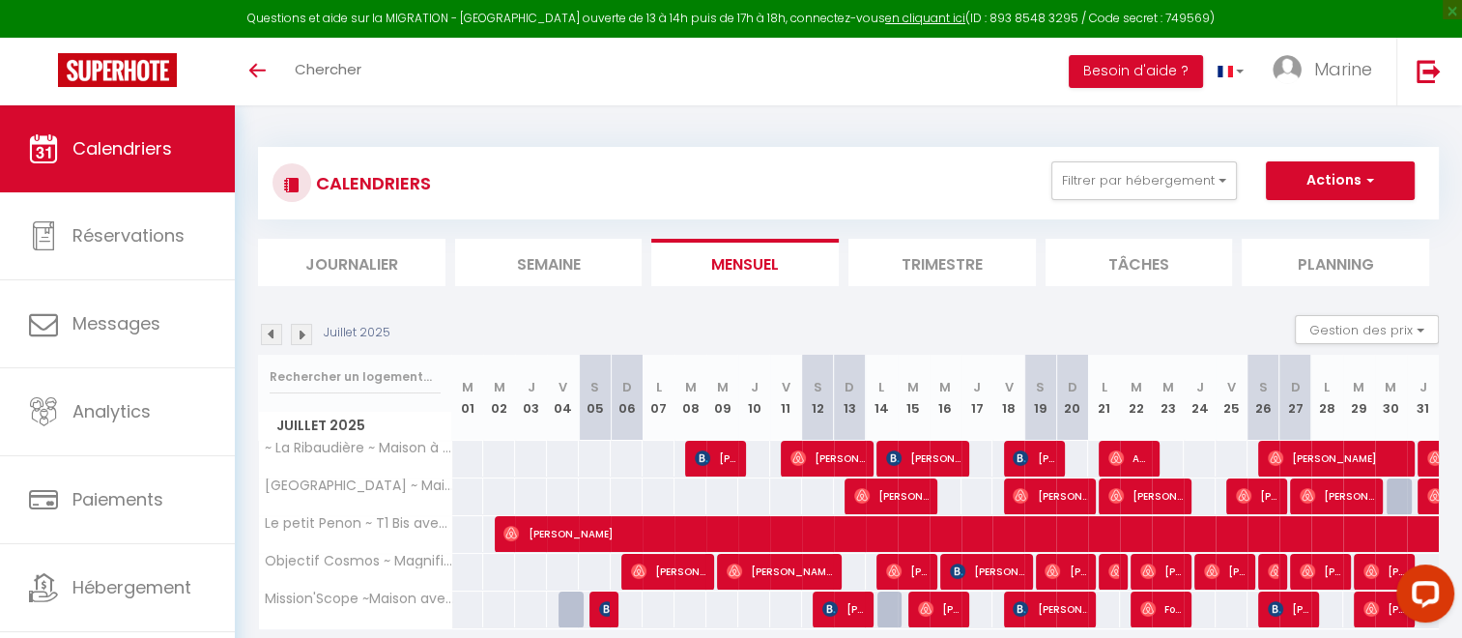
scroll to position [104, 0]
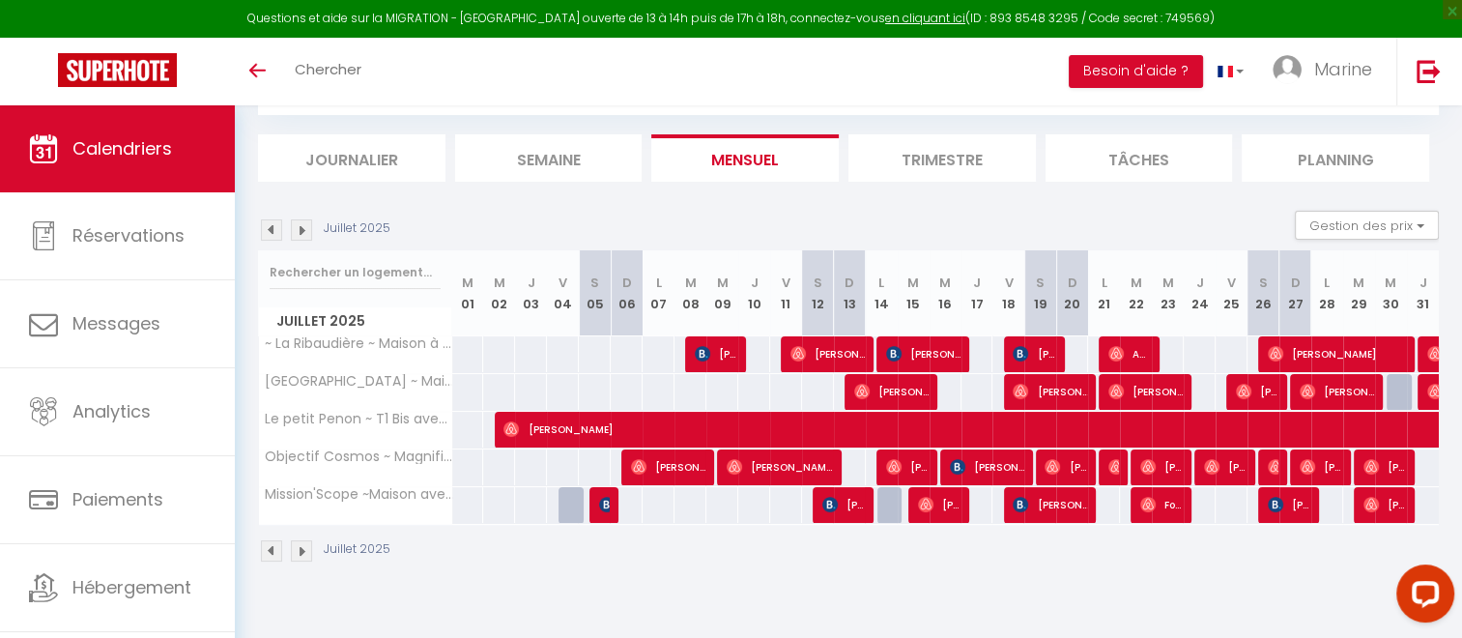
click at [295, 226] on img at bounding box center [301, 229] width 21 height 21
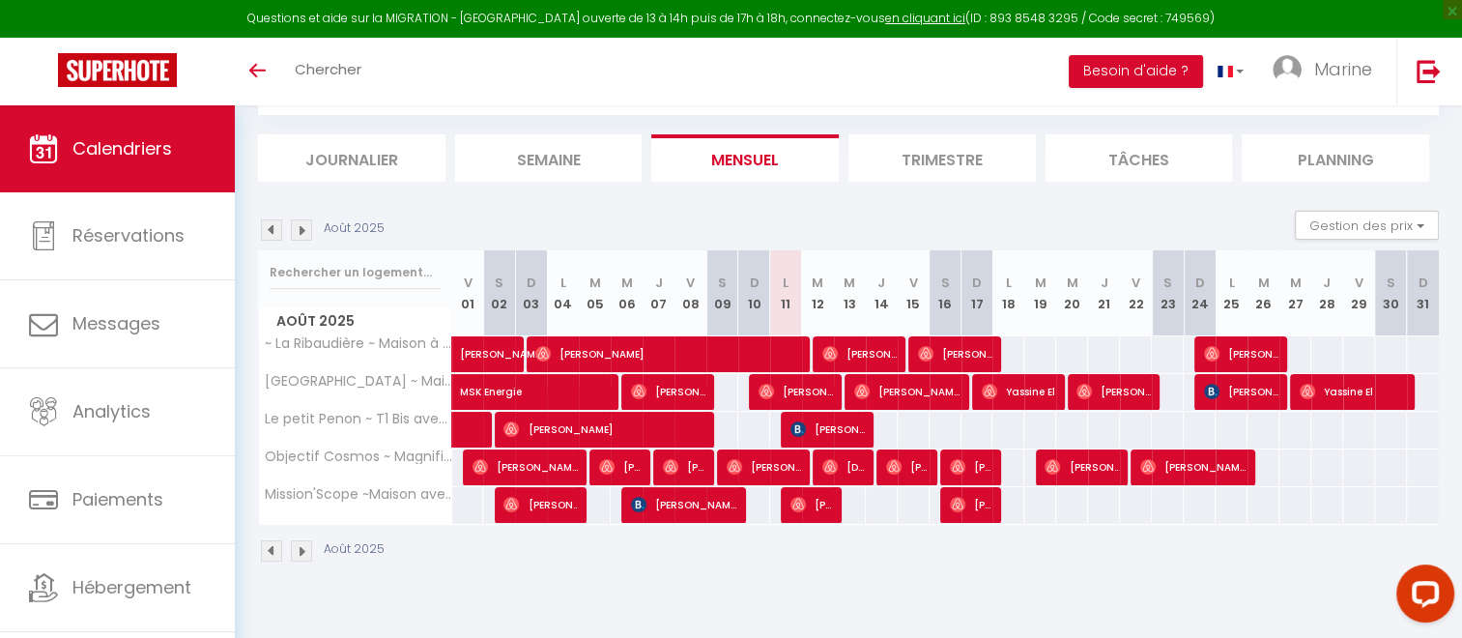
click at [267, 219] on img at bounding box center [271, 229] width 21 height 21
